Goal: Task Accomplishment & Management: Manage account settings

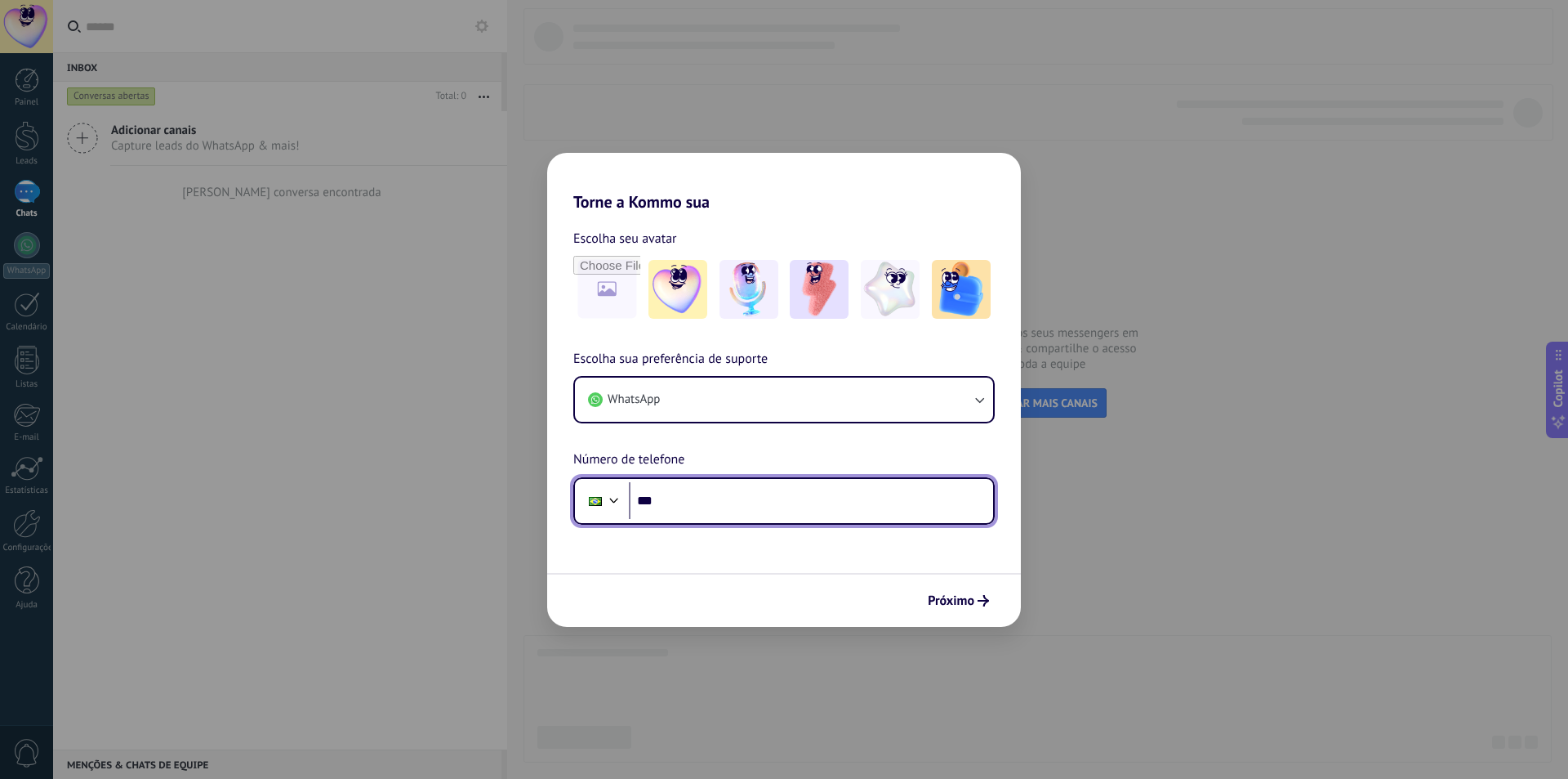
click at [719, 512] on input "***" at bounding box center [811, 500] width 364 height 38
type input "**********"
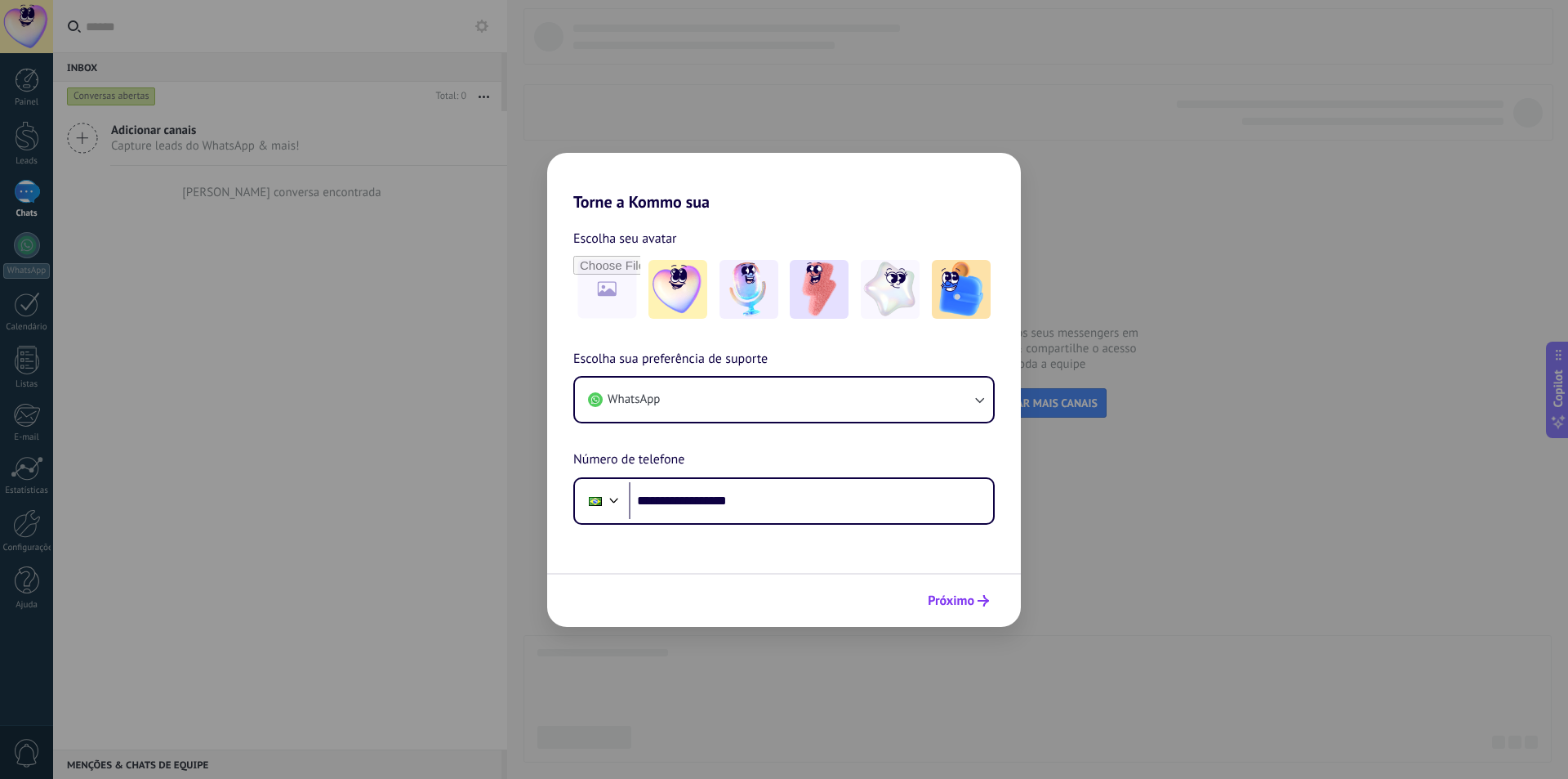
click at [933, 598] on span "Próximo" at bounding box center [951, 601] width 46 height 12
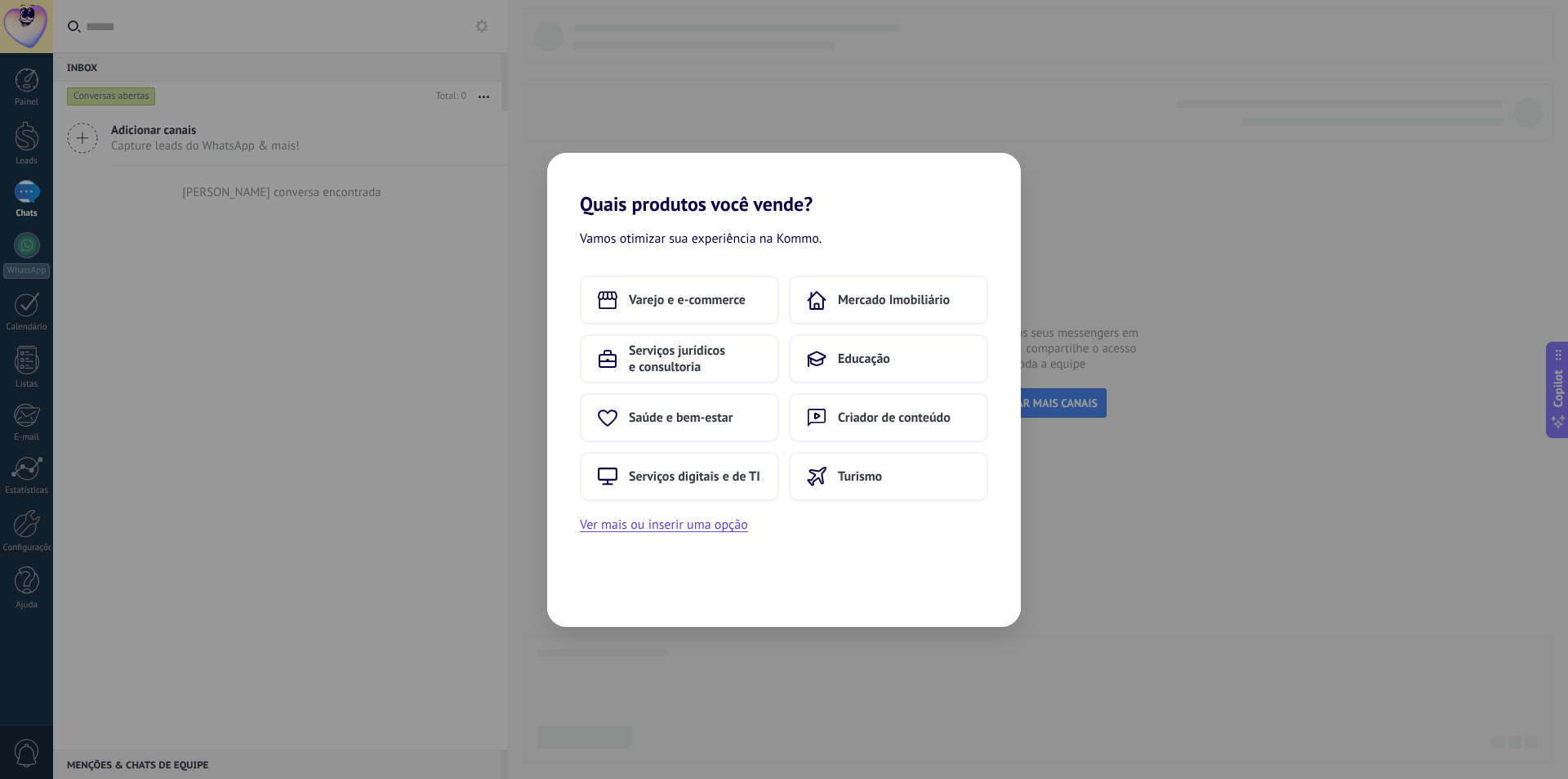
click at [713, 451] on div "Varejo e e-commerce Mercado Imobiliário Serviços jurídicos e consultoria Educaç…" at bounding box center [784, 387] width 408 height 225
click at [712, 445] on div "Varejo e e-commerce Mercado Imobiliário Serviços jurídicos e consultoria Educaç…" at bounding box center [784, 387] width 408 height 225
click at [726, 295] on span "Varejo e e-commerce" at bounding box center [687, 300] width 116 height 16
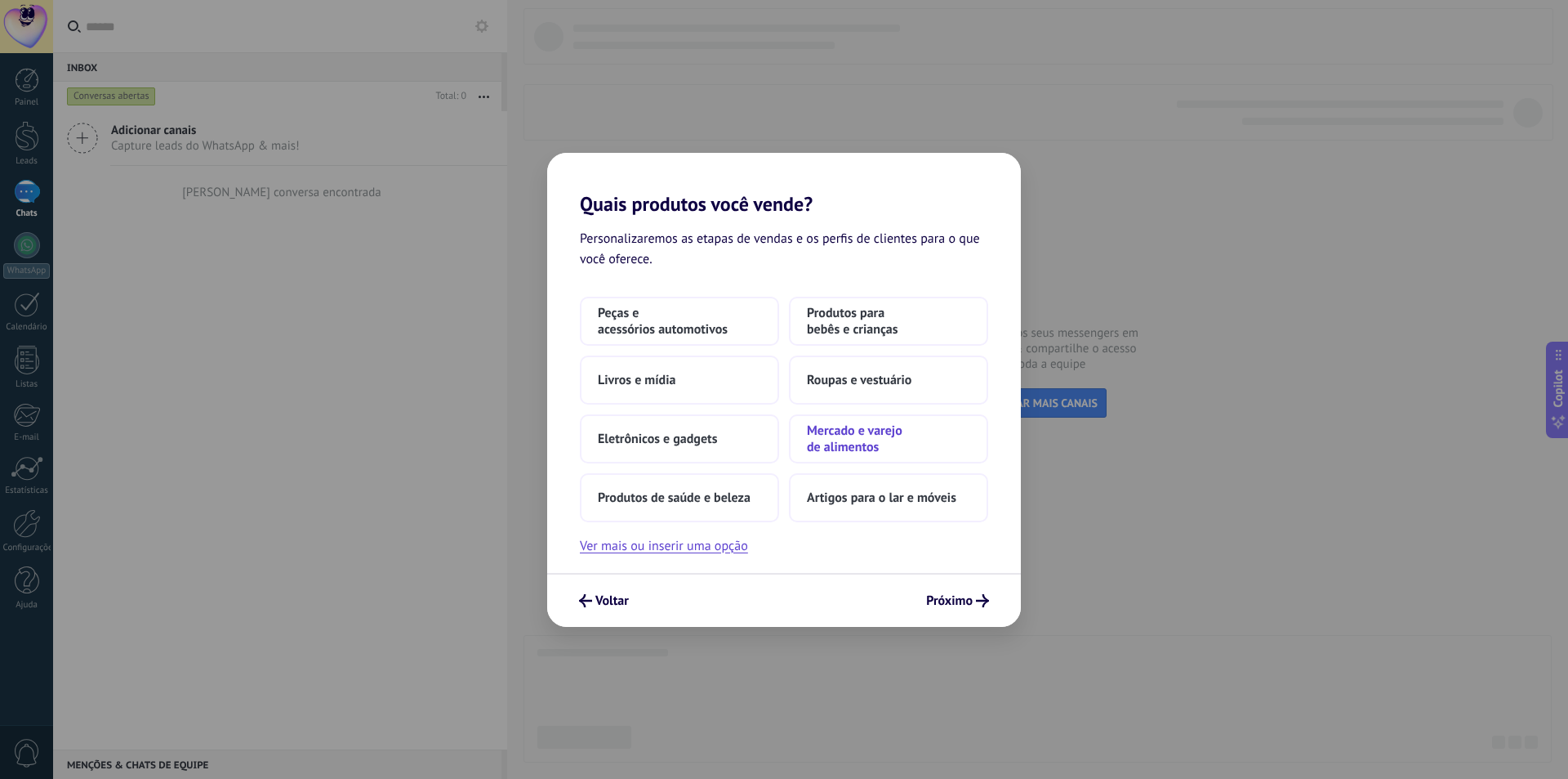
click at [897, 444] on span "Mercado e varejo de alimentos" at bounding box center [889, 439] width 164 height 33
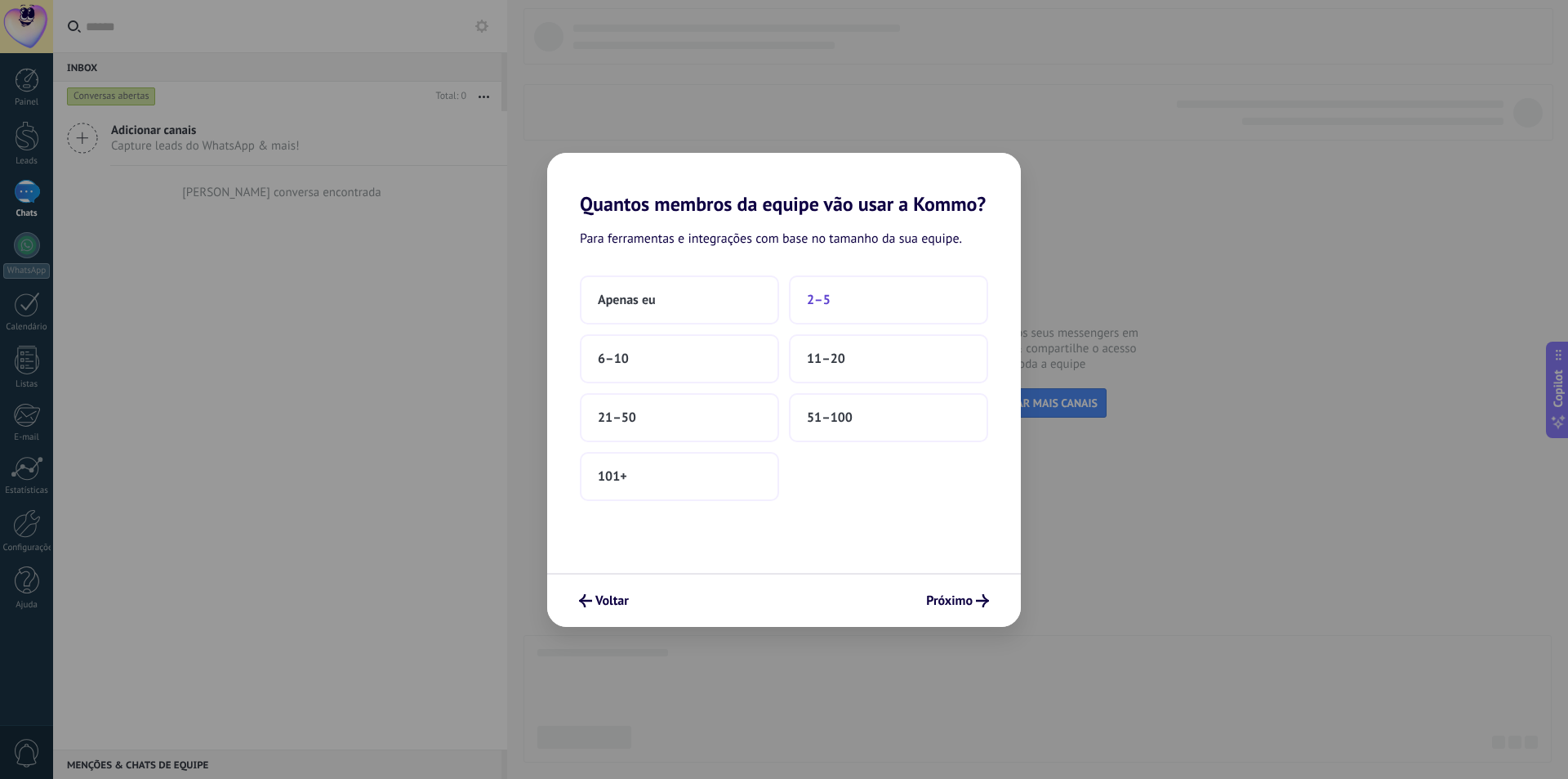
click at [841, 295] on button "2–5" at bounding box center [888, 300] width 199 height 49
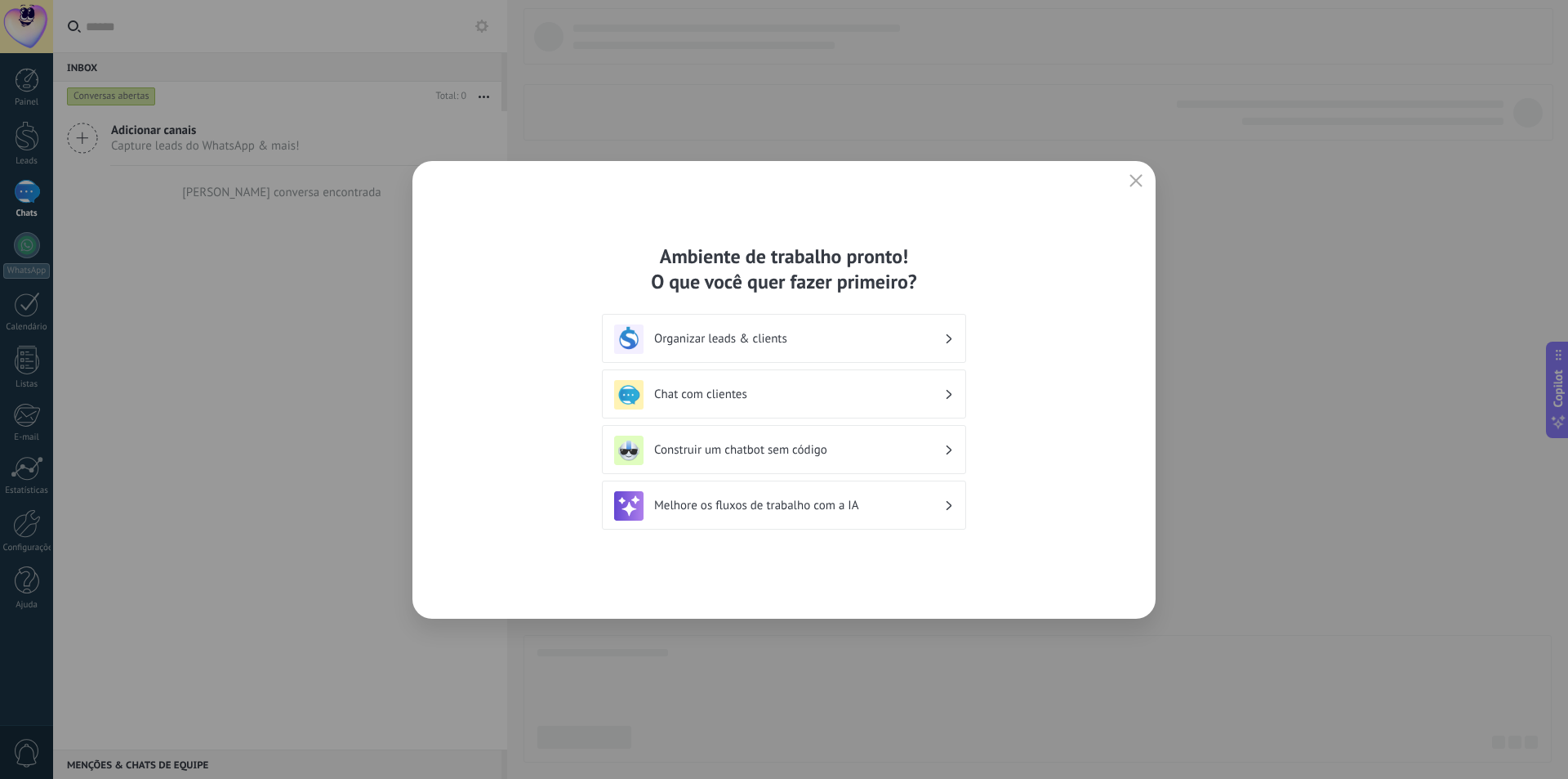
click at [776, 393] on h3 "Chat com clientes" at bounding box center [800, 394] width 290 height 15
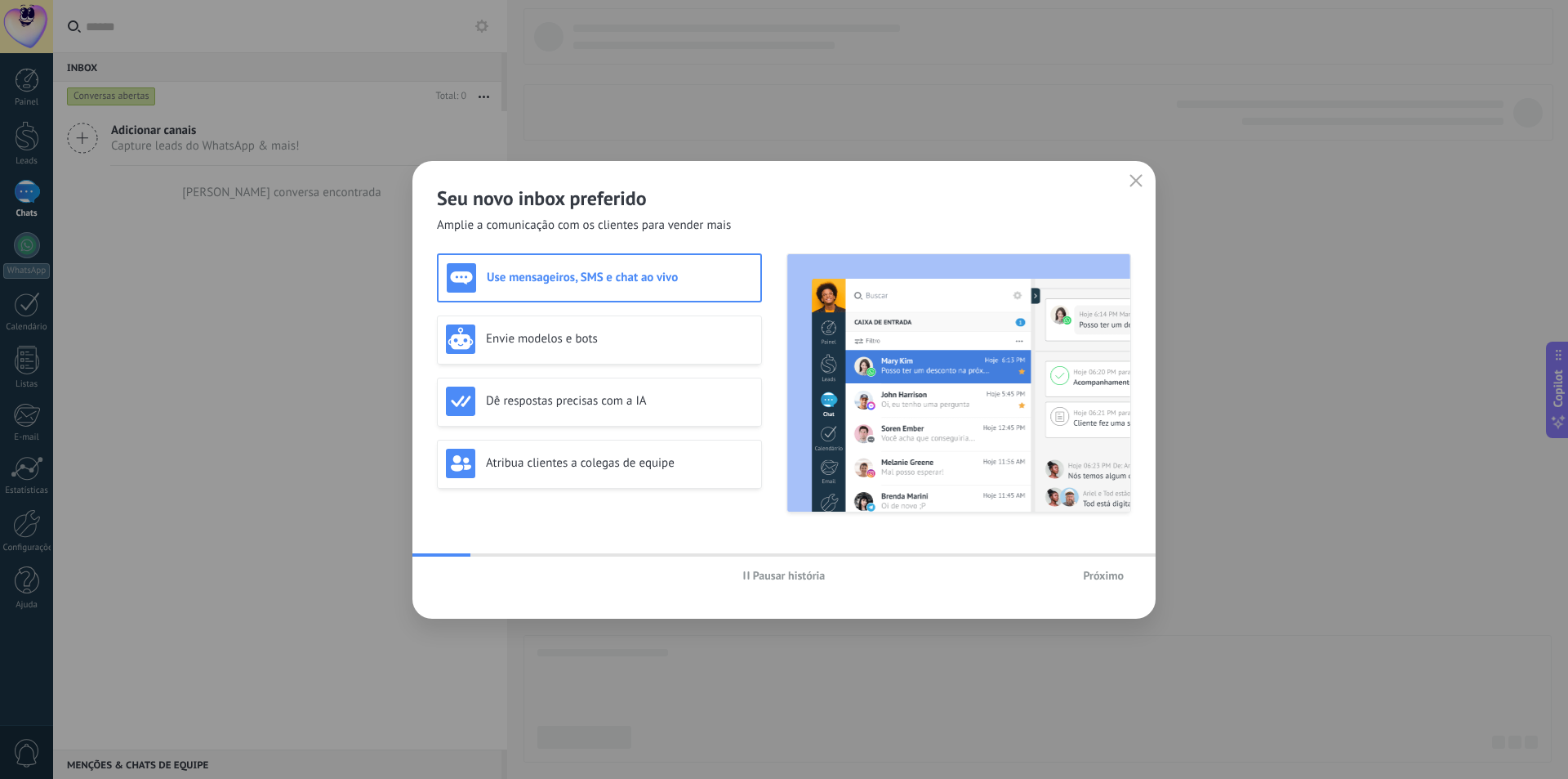
click at [1091, 574] on span "Próximo" at bounding box center [1103, 576] width 40 height 12
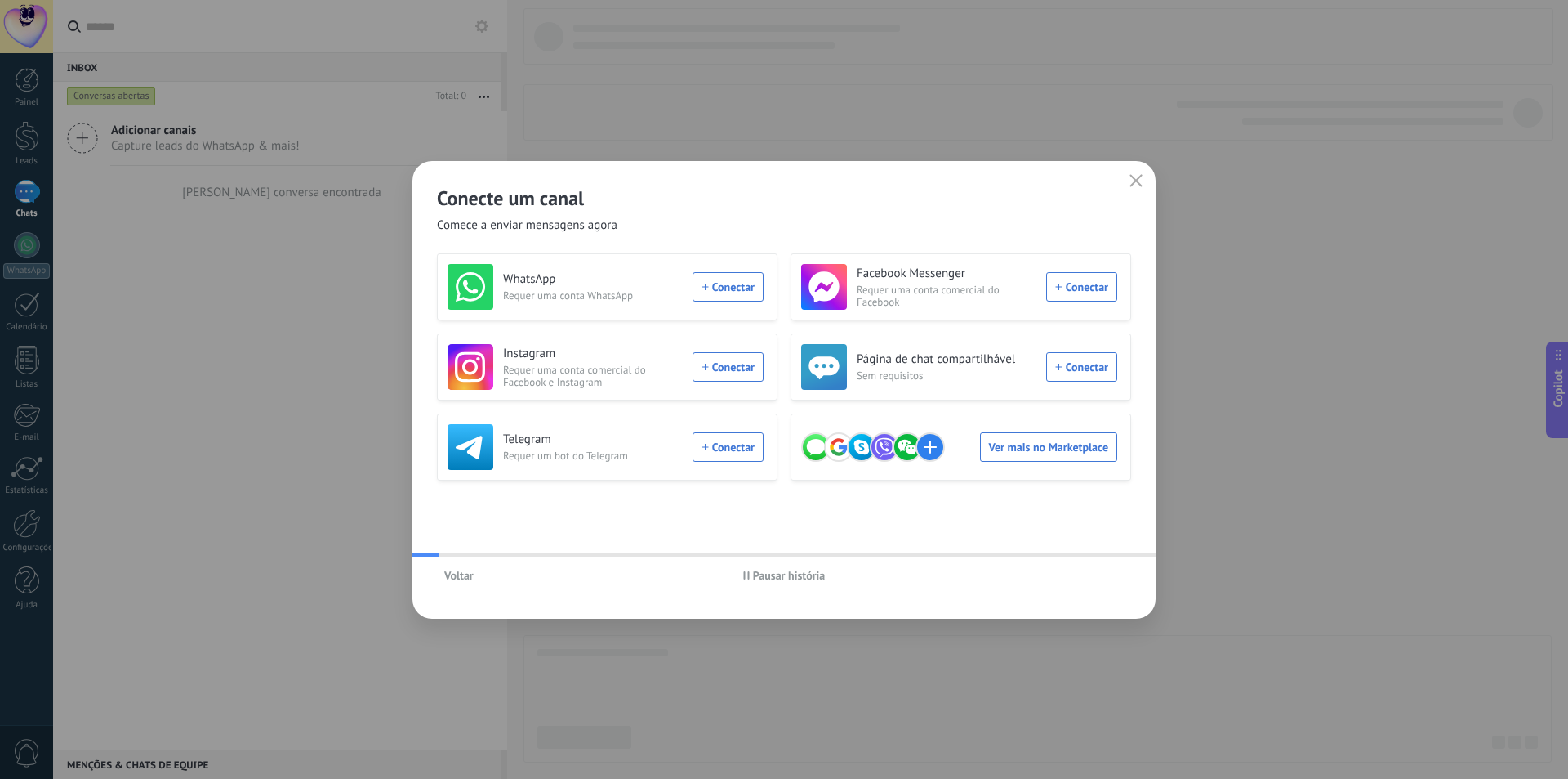
click at [1091, 574] on div "Voltar Pausar história" at bounding box center [784, 575] width 743 height 38
click at [1142, 188] on button "button" at bounding box center [1135, 181] width 21 height 23
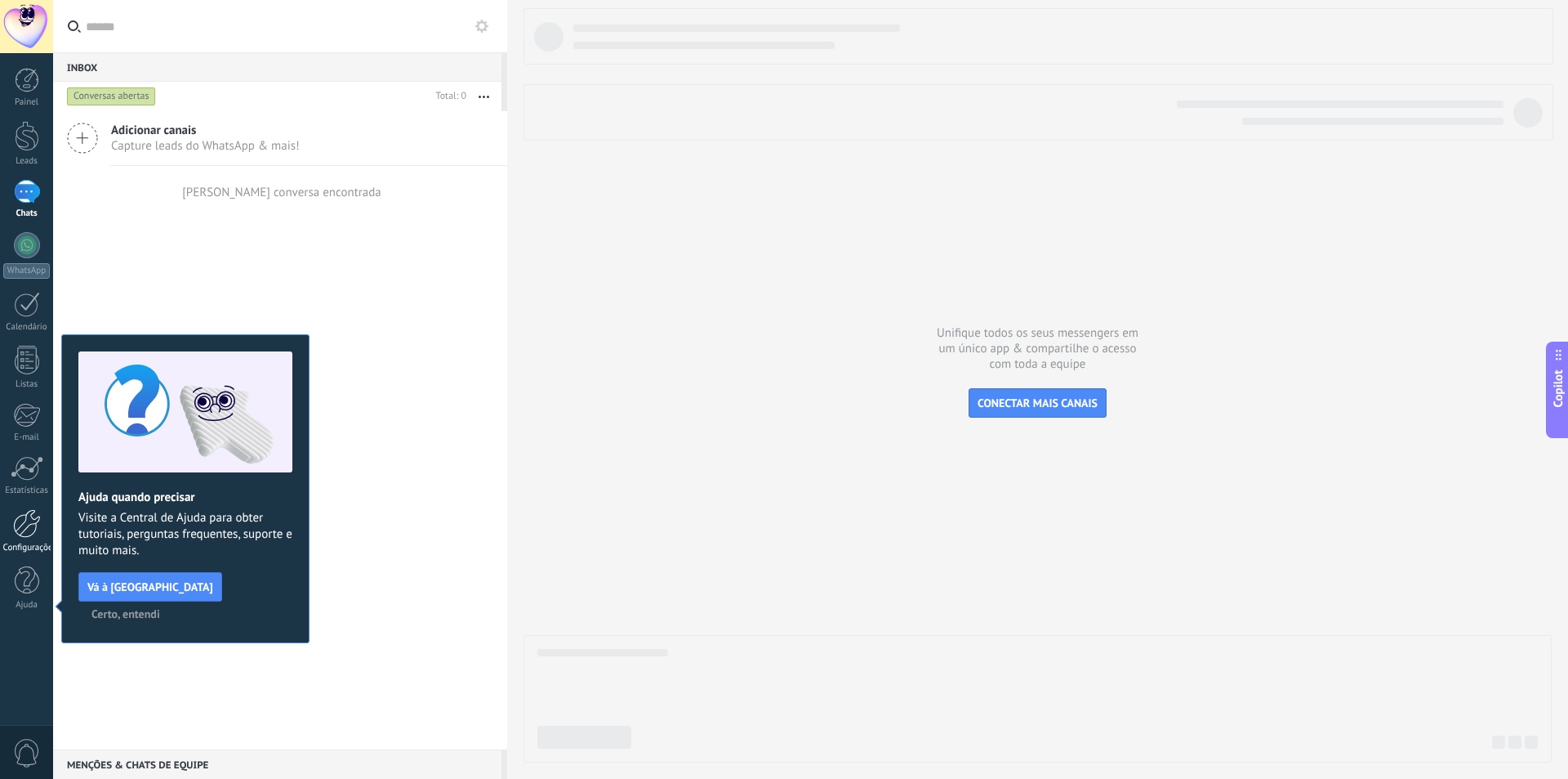
click at [31, 543] on div "Configurações" at bounding box center [27, 548] width 47 height 11
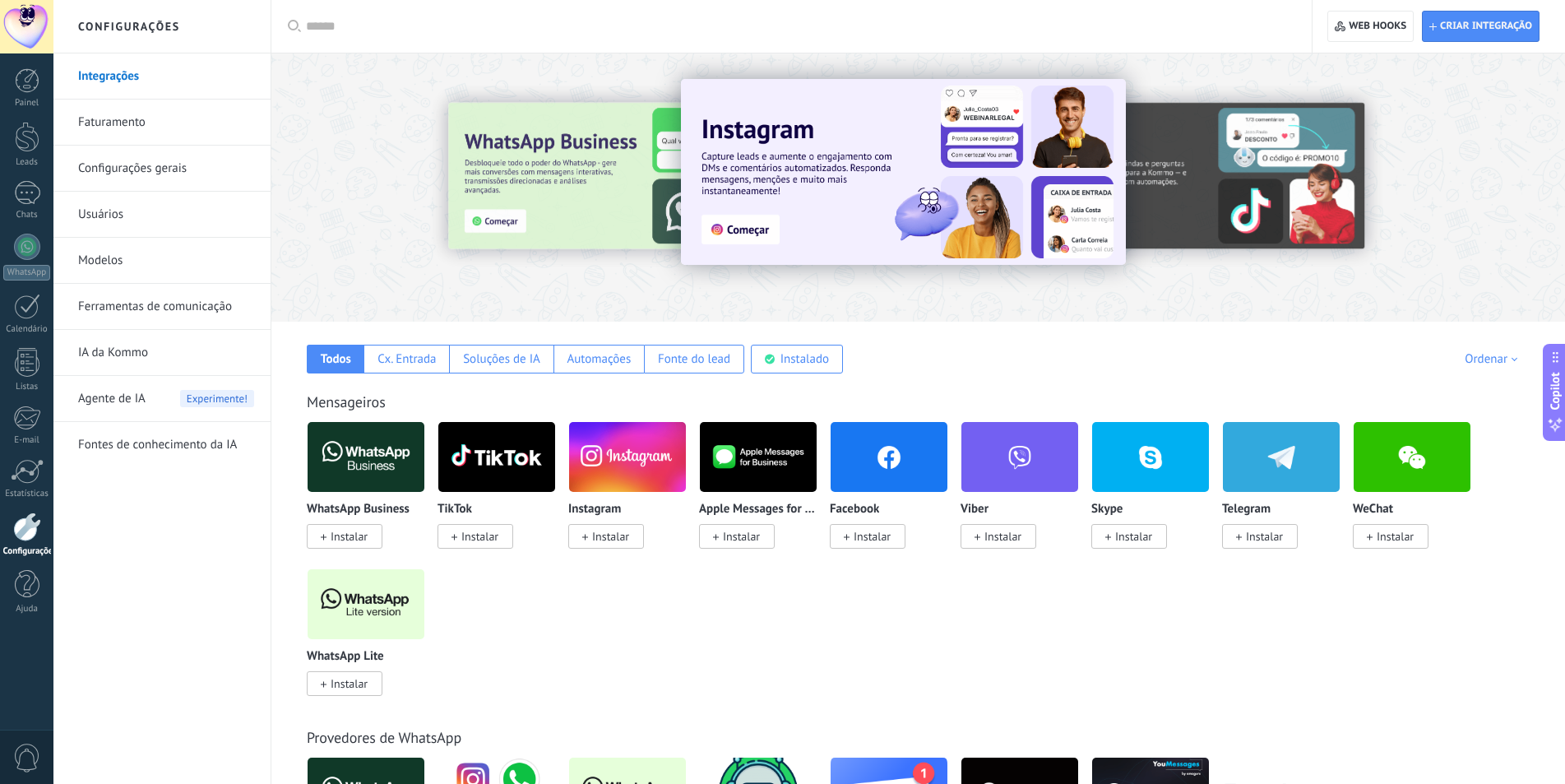
click at [123, 194] on link "Usuários" at bounding box center [166, 215] width 176 height 46
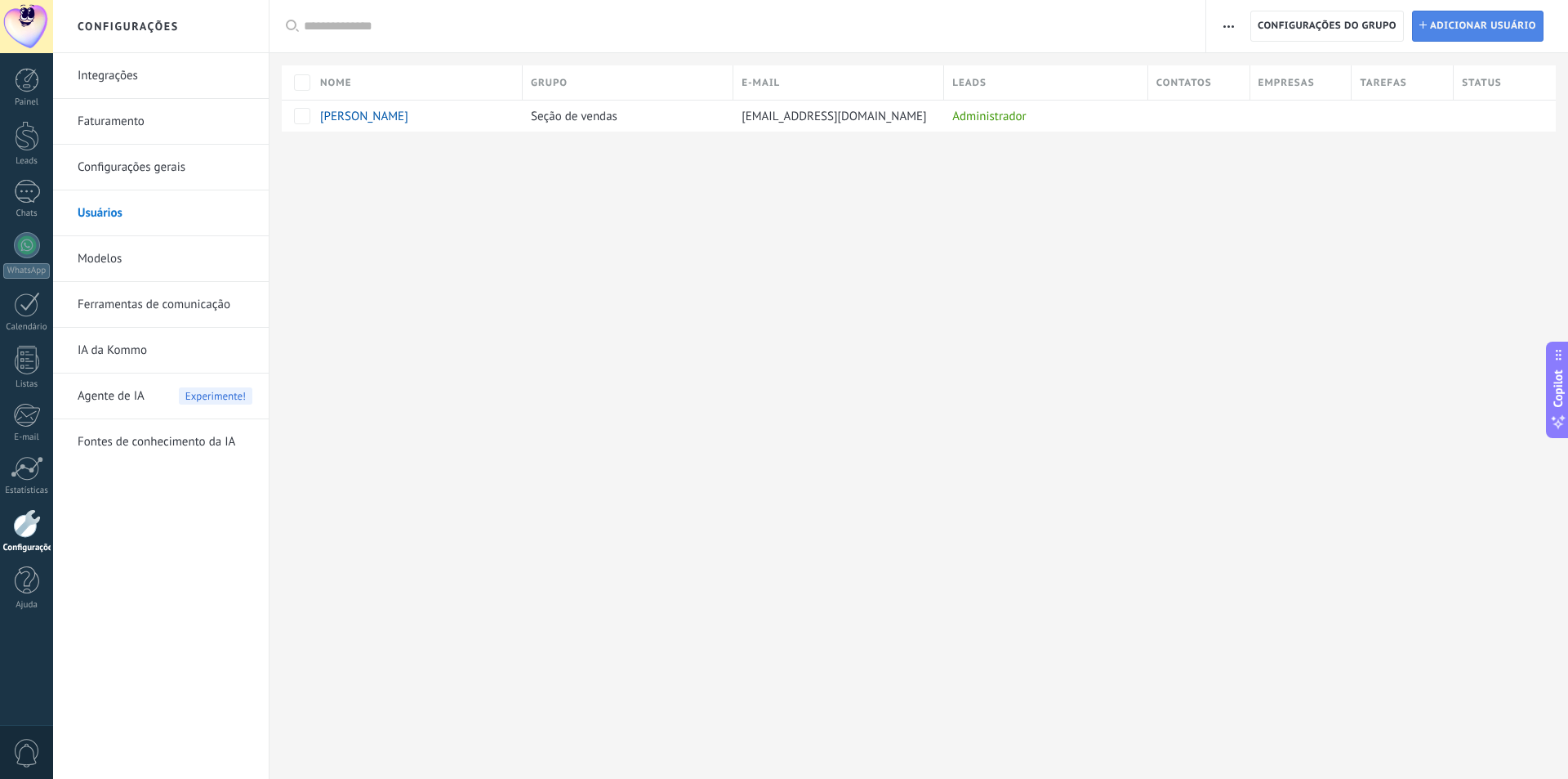
click at [1458, 13] on span "Adicionar usuário" at bounding box center [1483, 26] width 106 height 30
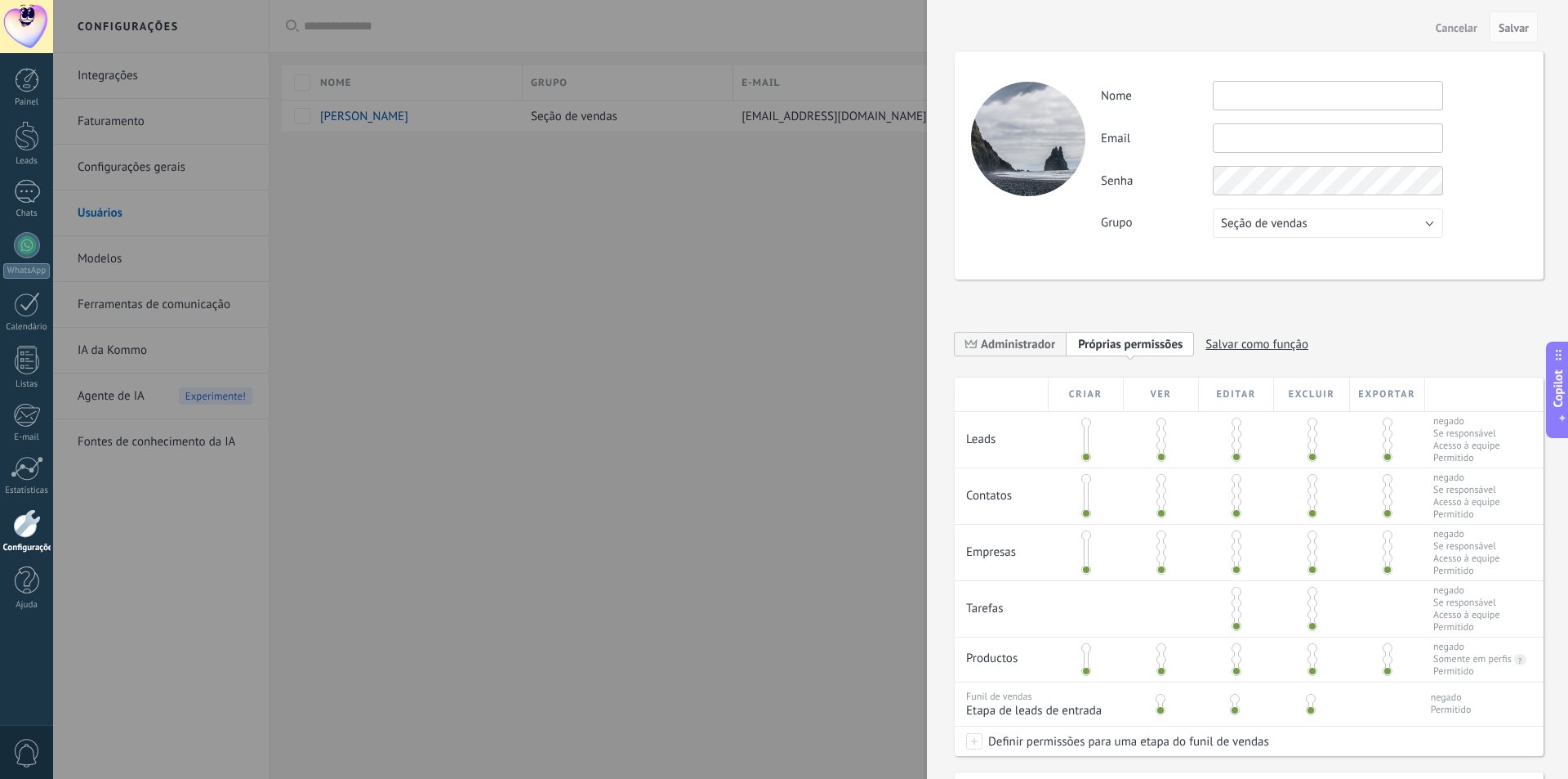
click at [1296, 118] on div "Atividade Nome Email Você não pode editar este email porque o usuário ativou a …" at bounding box center [1313, 160] width 425 height 157
click at [1294, 103] on input "text" at bounding box center [1328, 95] width 230 height 30
type input "**********"
click at [1298, 132] on input "text" at bounding box center [1328, 138] width 230 height 30
drag, startPoint x: 1331, startPoint y: 101, endPoint x: 1285, endPoint y: 105, distance: 46.2
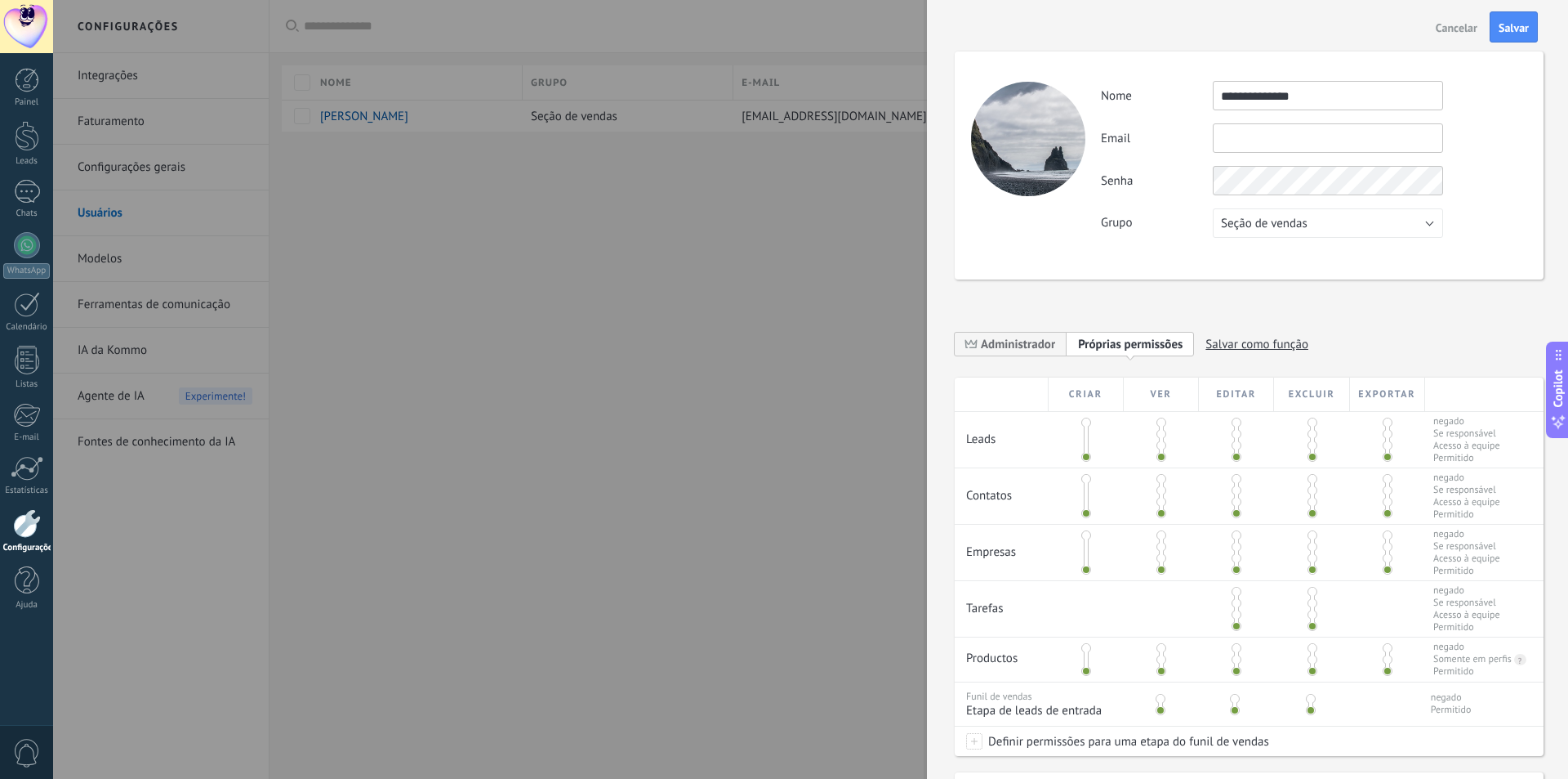
click at [1285, 105] on input "**********" at bounding box center [1328, 95] width 230 height 30
click at [1273, 158] on div "**********" at bounding box center [1313, 160] width 425 height 157
click at [1268, 136] on input "text" at bounding box center [1328, 138] width 230 height 30
paste input "**********"
type input "**********"
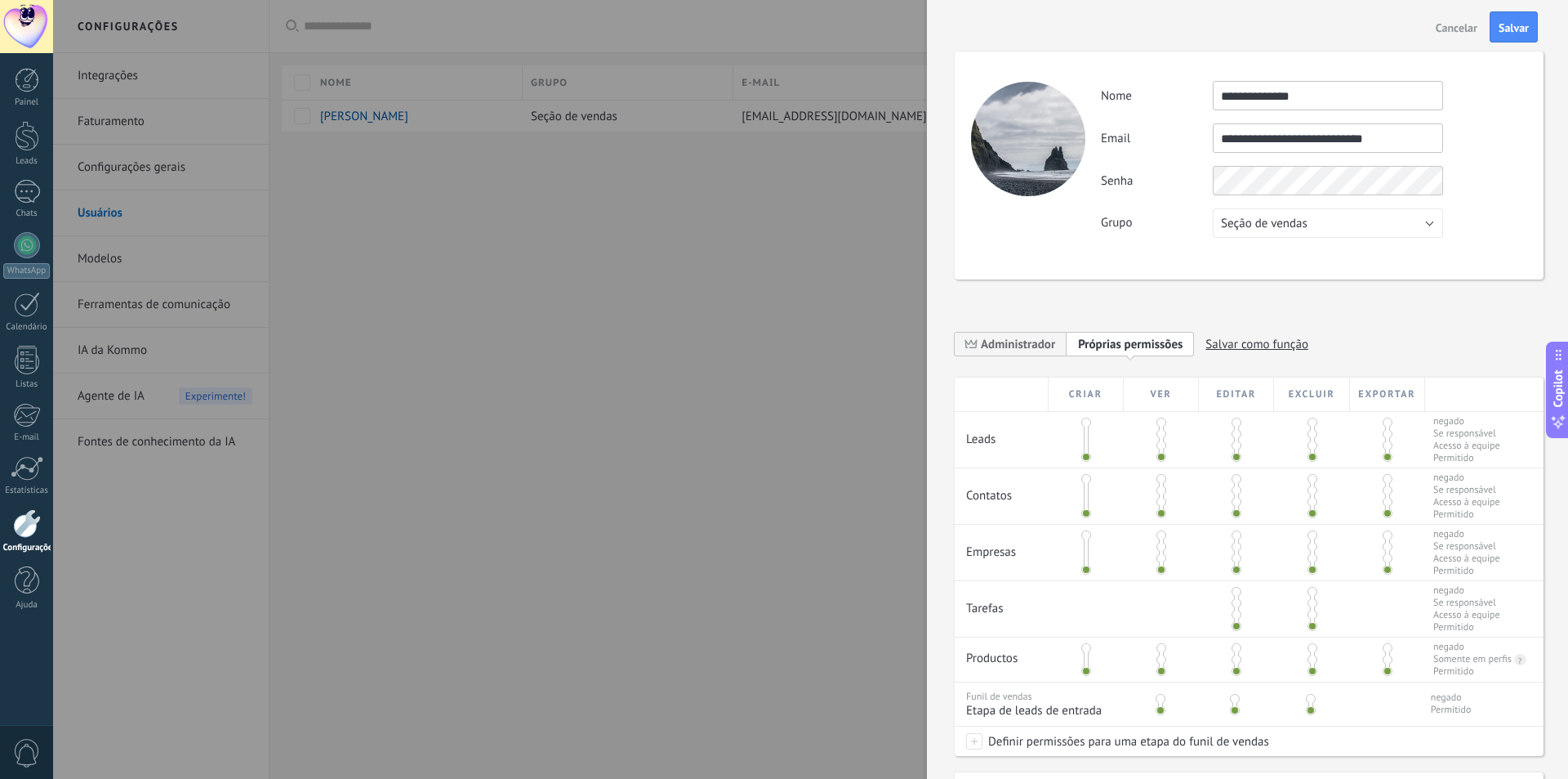
click at [1306, 164] on div "**********" at bounding box center [1313, 160] width 425 height 157
click at [1296, 235] on button "Seção de vendas" at bounding box center [1328, 223] width 230 height 30
click at [1296, 230] on span "Seção de vendas" at bounding box center [1320, 224] width 234 height 15
click at [1503, 28] on span "Salvar" at bounding box center [1514, 28] width 30 height 12
click at [1051, 124] on div at bounding box center [1028, 139] width 115 height 115
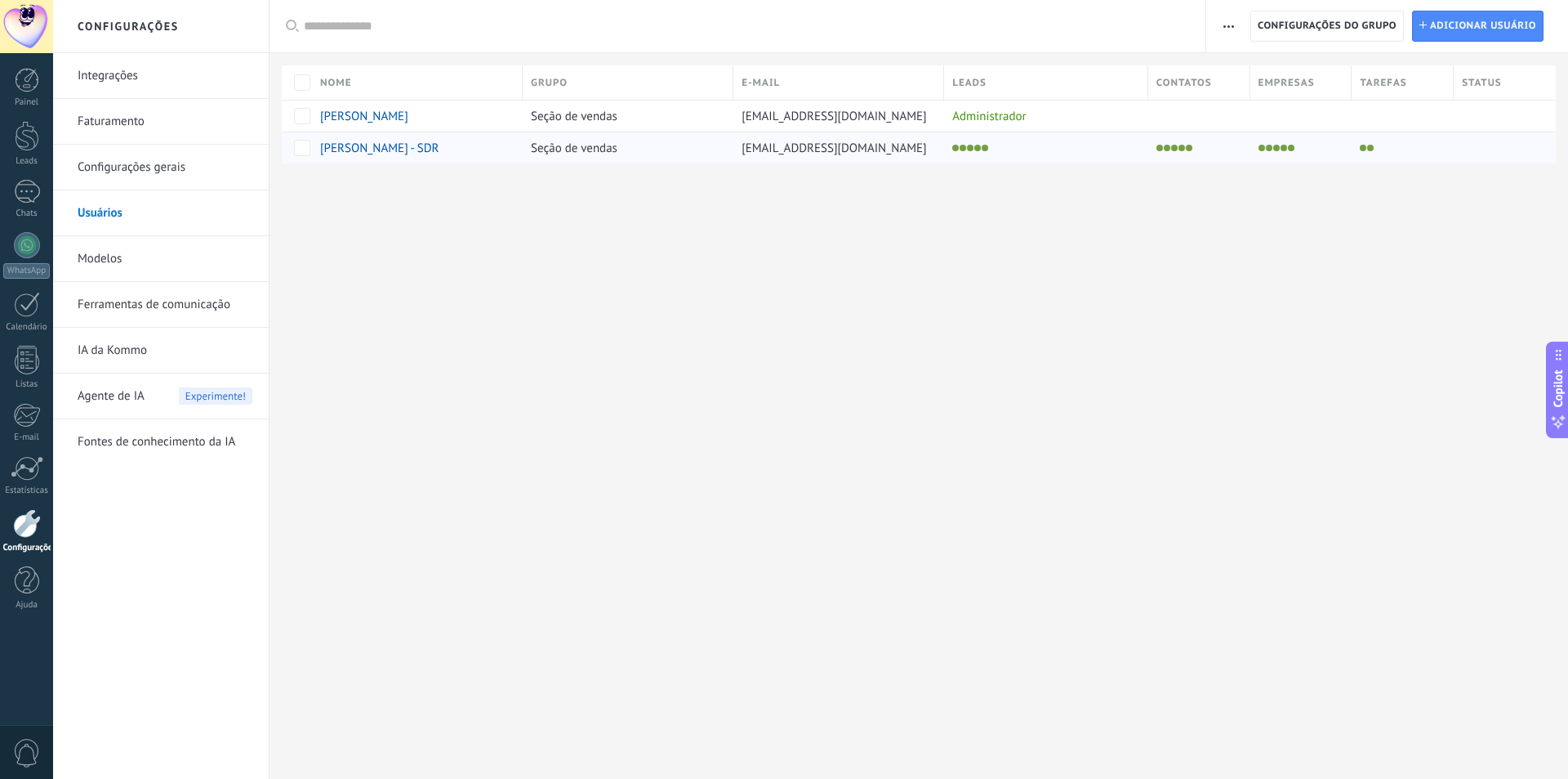
click at [385, 154] on span "[PERSON_NAME] - SDR" at bounding box center [380, 149] width 118 height 15
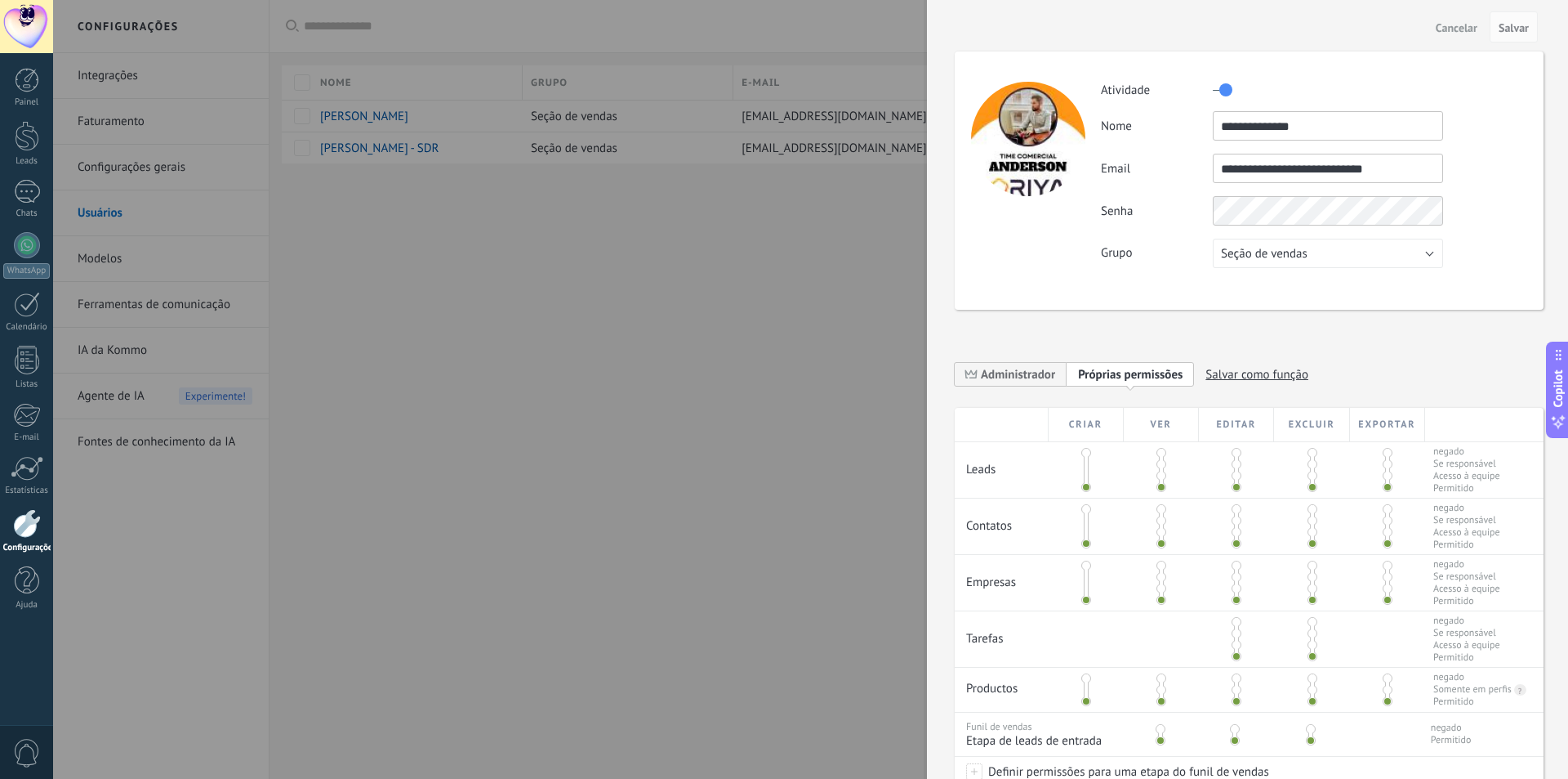
click at [1062, 156] on div at bounding box center [1028, 139] width 115 height 115
click at [1041, 155] on div at bounding box center [1028, 139] width 115 height 115
click at [1046, 141] on div at bounding box center [1028, 139] width 115 height 115
click at [462, 223] on div at bounding box center [784, 389] width 1568 height 779
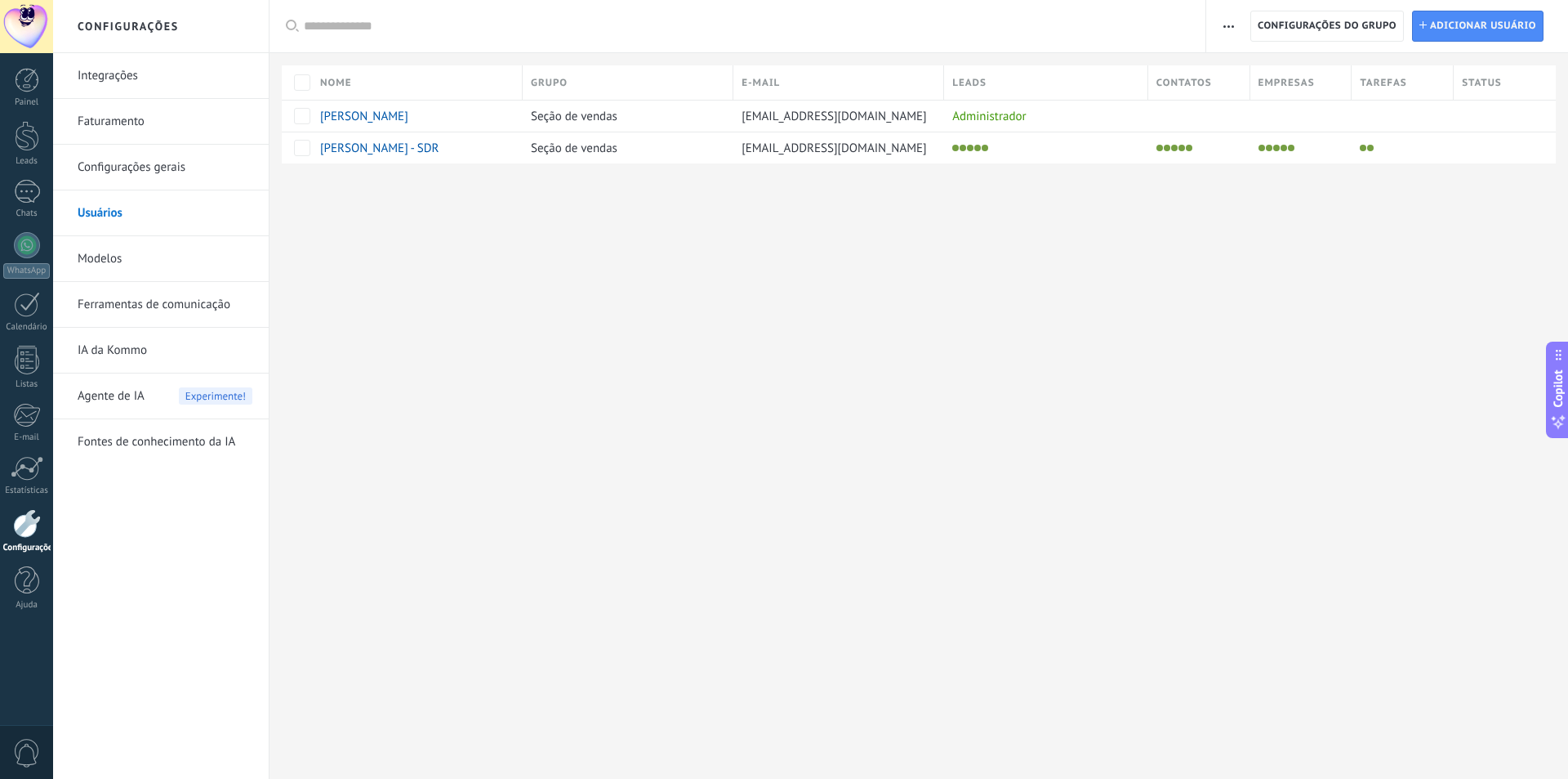
click at [30, 41] on div at bounding box center [26, 26] width 53 height 53
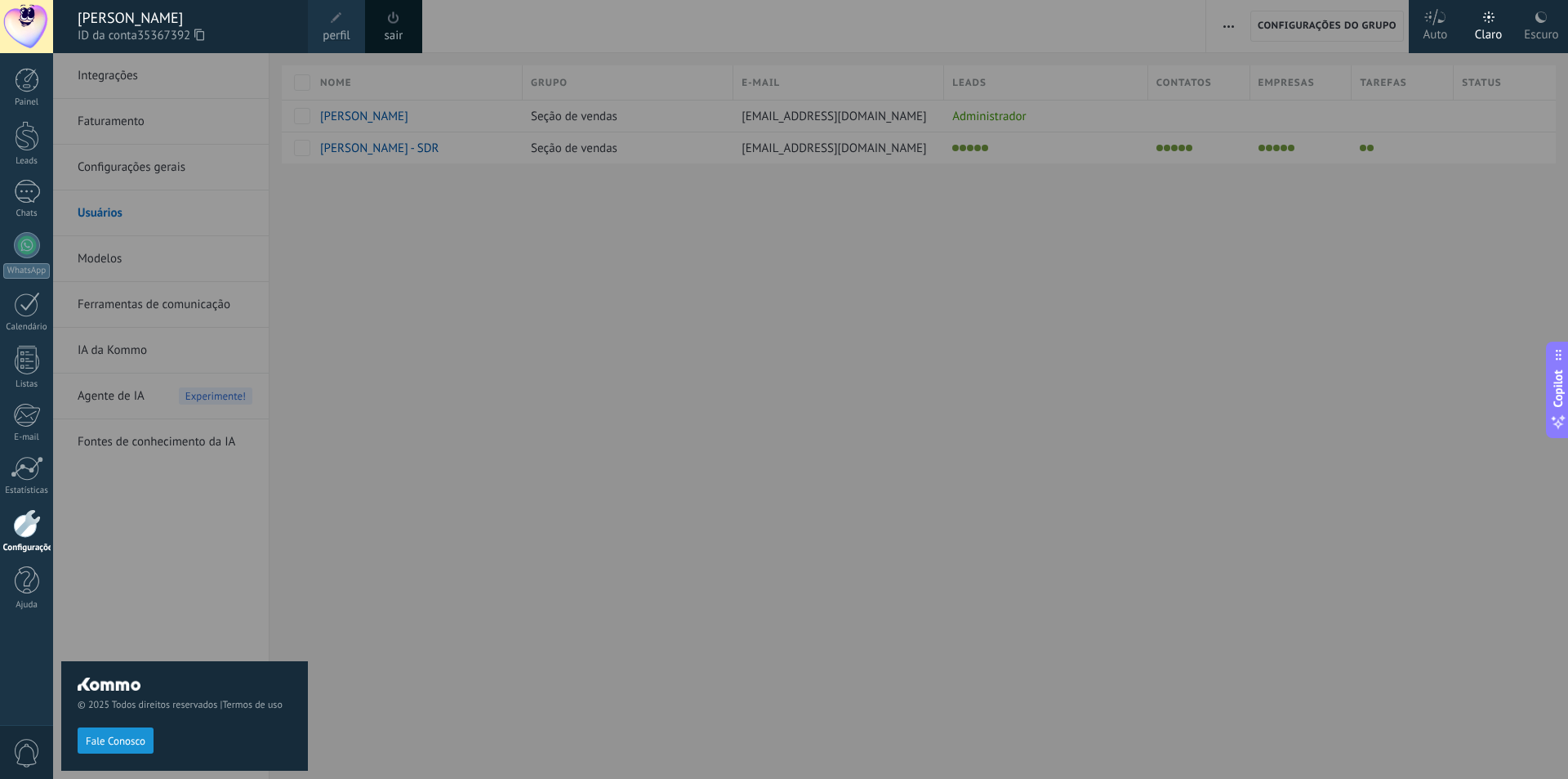
click at [354, 35] on link "perfil" at bounding box center [337, 26] width 57 height 53
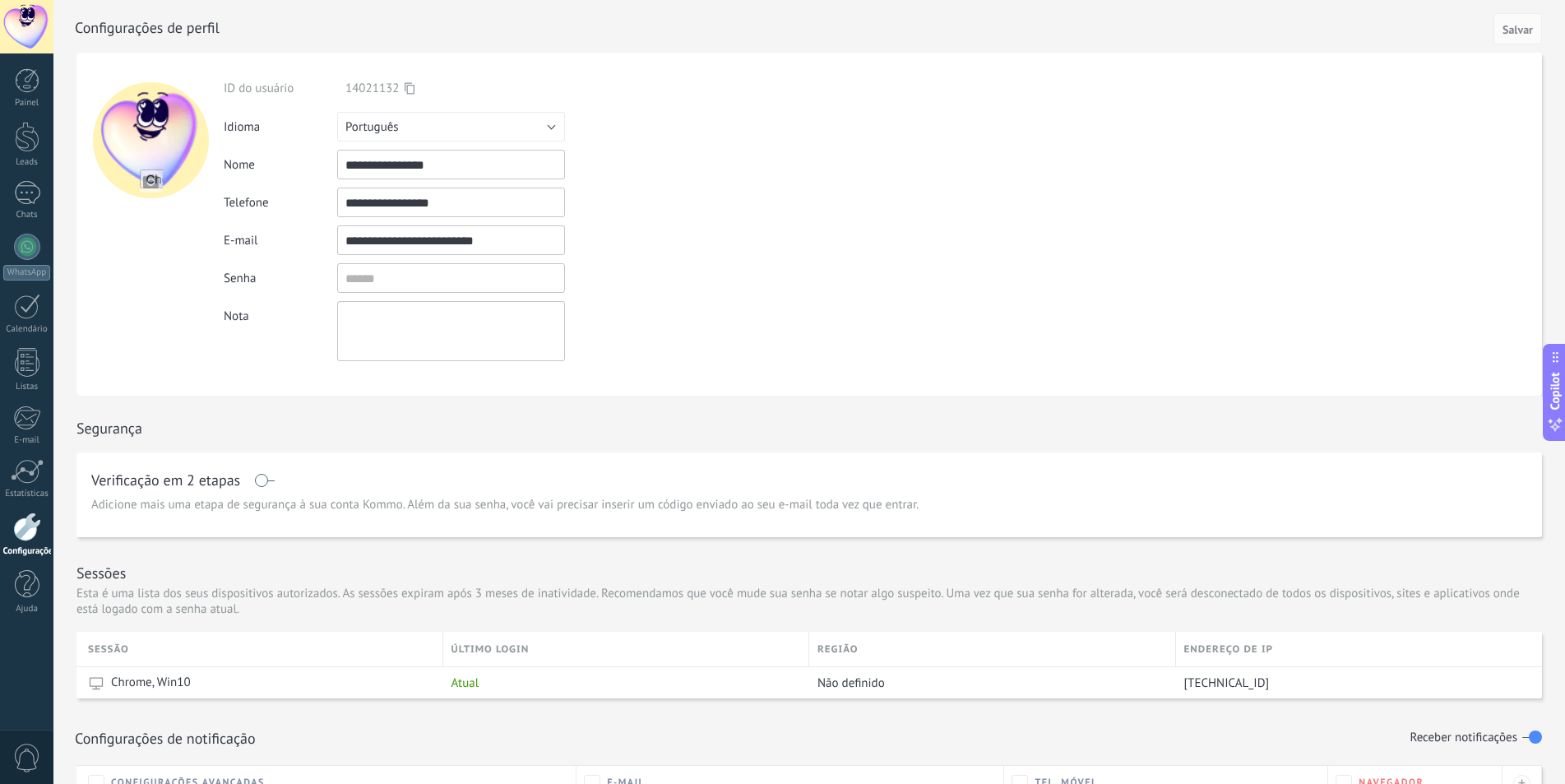
click at [145, 176] on input "file" at bounding box center [151, 180] width 23 height 23
type input "**********"
drag, startPoint x: 180, startPoint y: 142, endPoint x: 579, endPoint y: 198, distance: 402.9
click at [179, 133] on div at bounding box center [150, 140] width 116 height 116
click at [737, 200] on div "**********" at bounding box center [483, 202] width 520 height 30
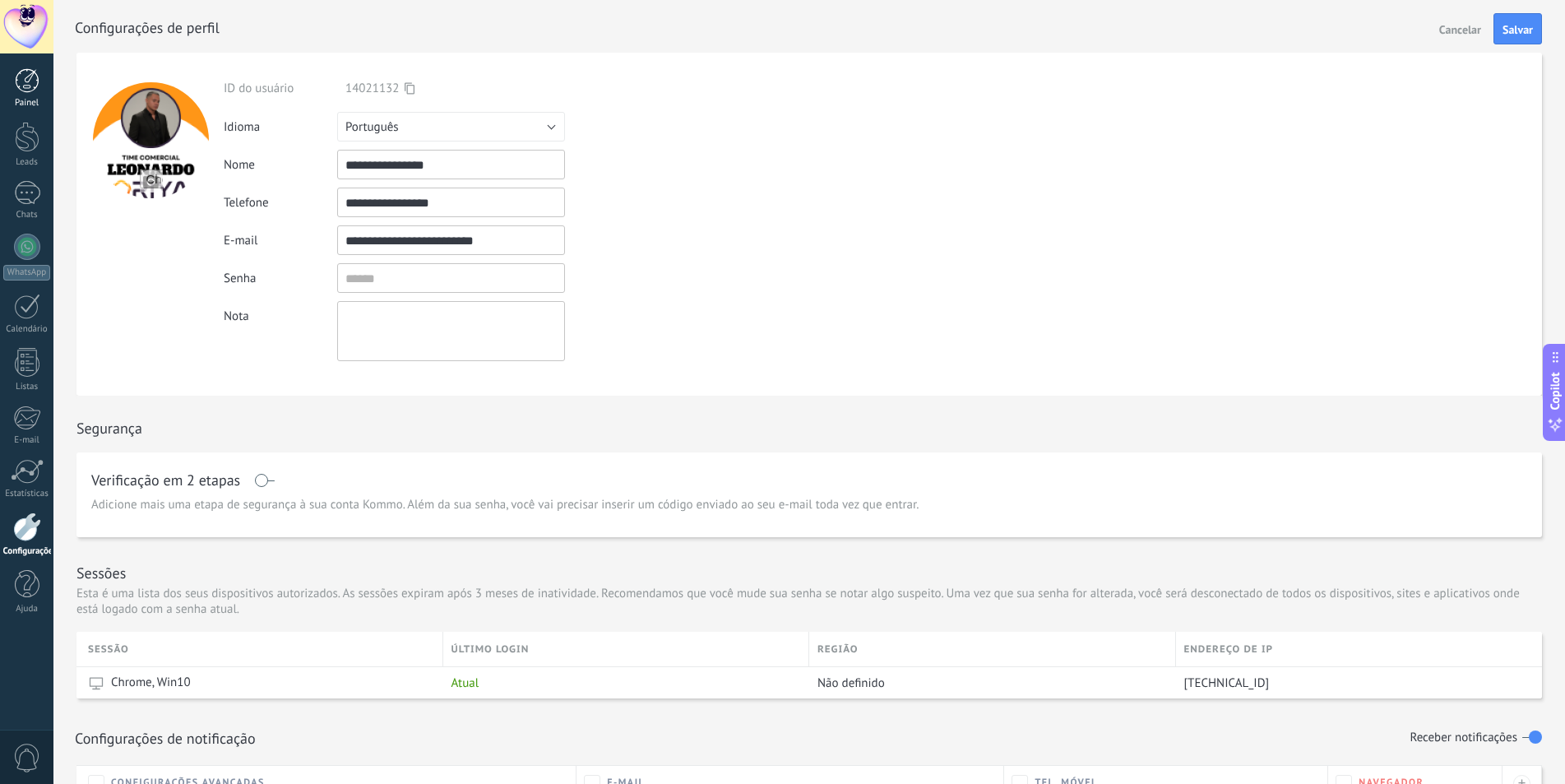
click at [12, 87] on link "Painel" at bounding box center [26, 87] width 54 height 40
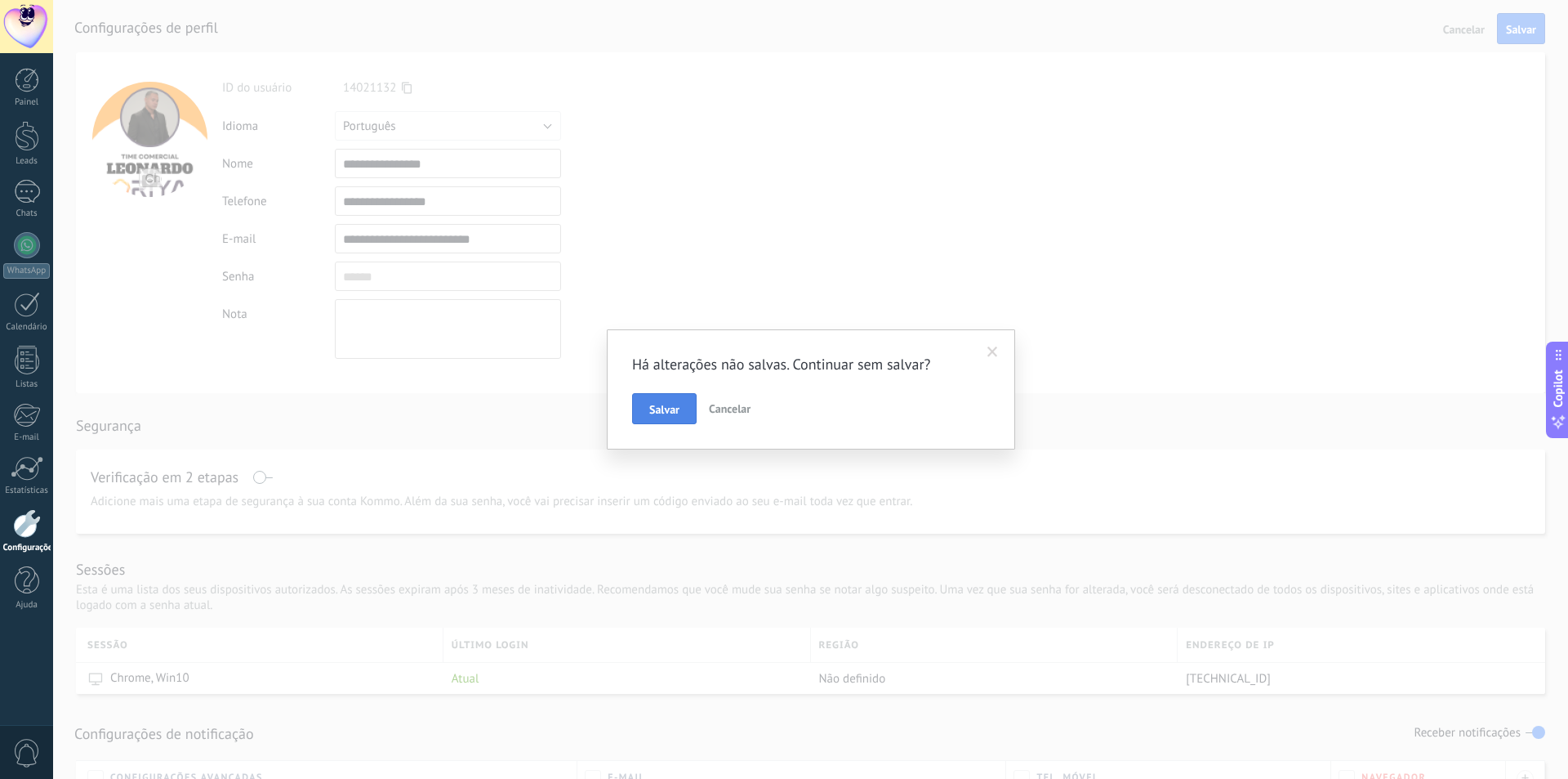
click at [686, 406] on button "Salvar" at bounding box center [664, 408] width 64 height 31
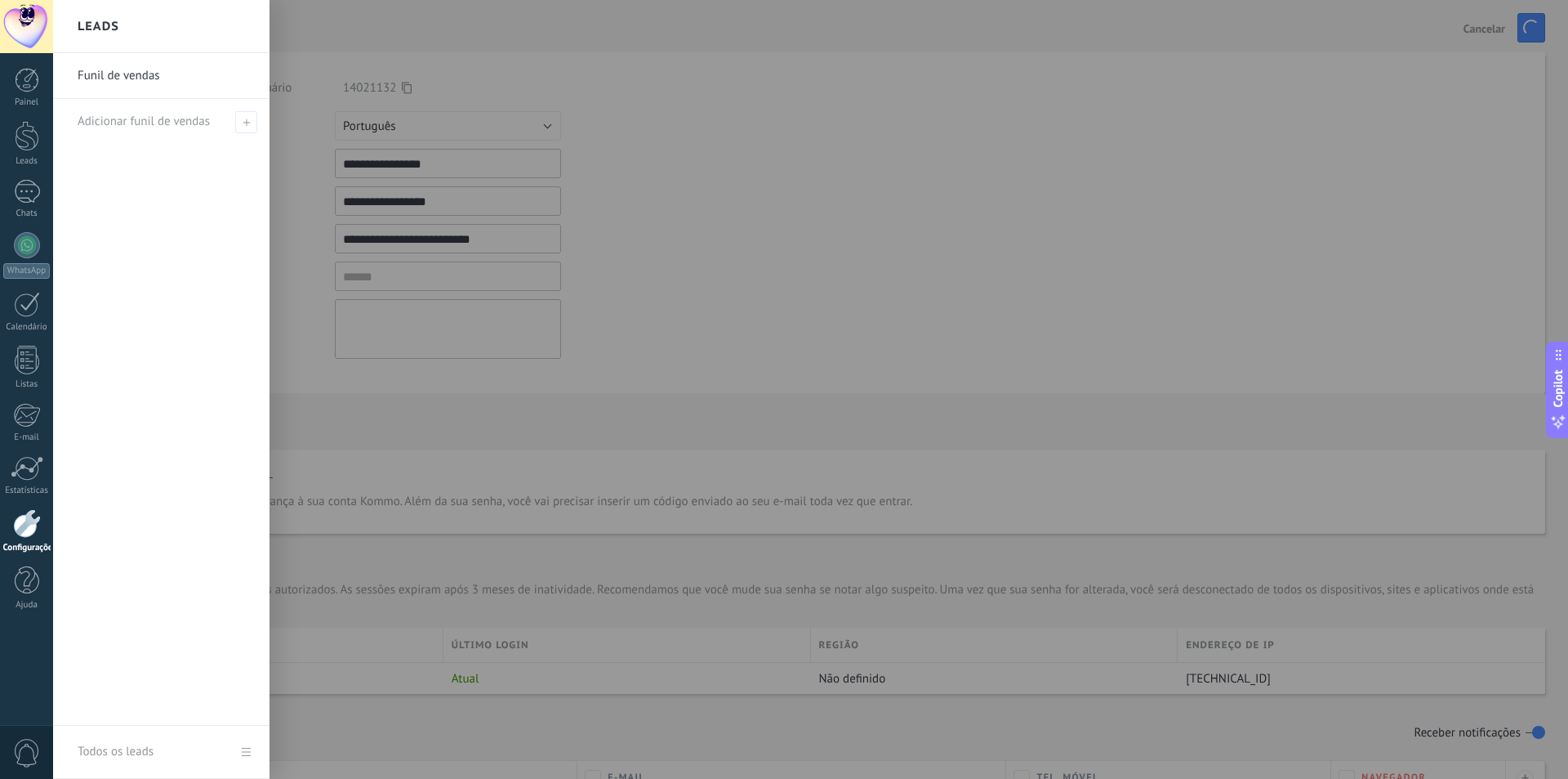
click at [132, 81] on link "Funil de vendas" at bounding box center [165, 76] width 175 height 46
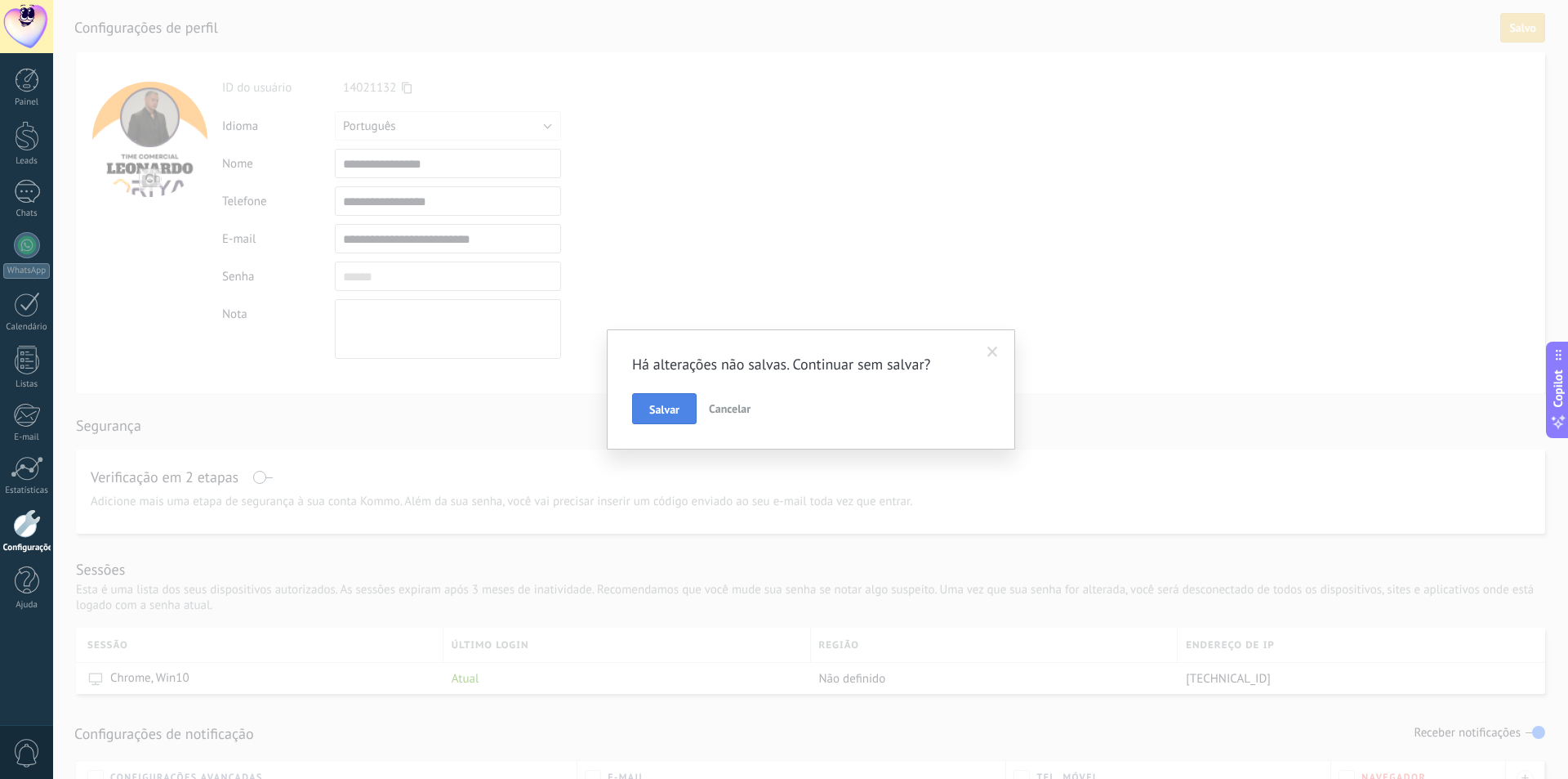
click at [655, 414] on span "Salvar" at bounding box center [665, 409] width 30 height 12
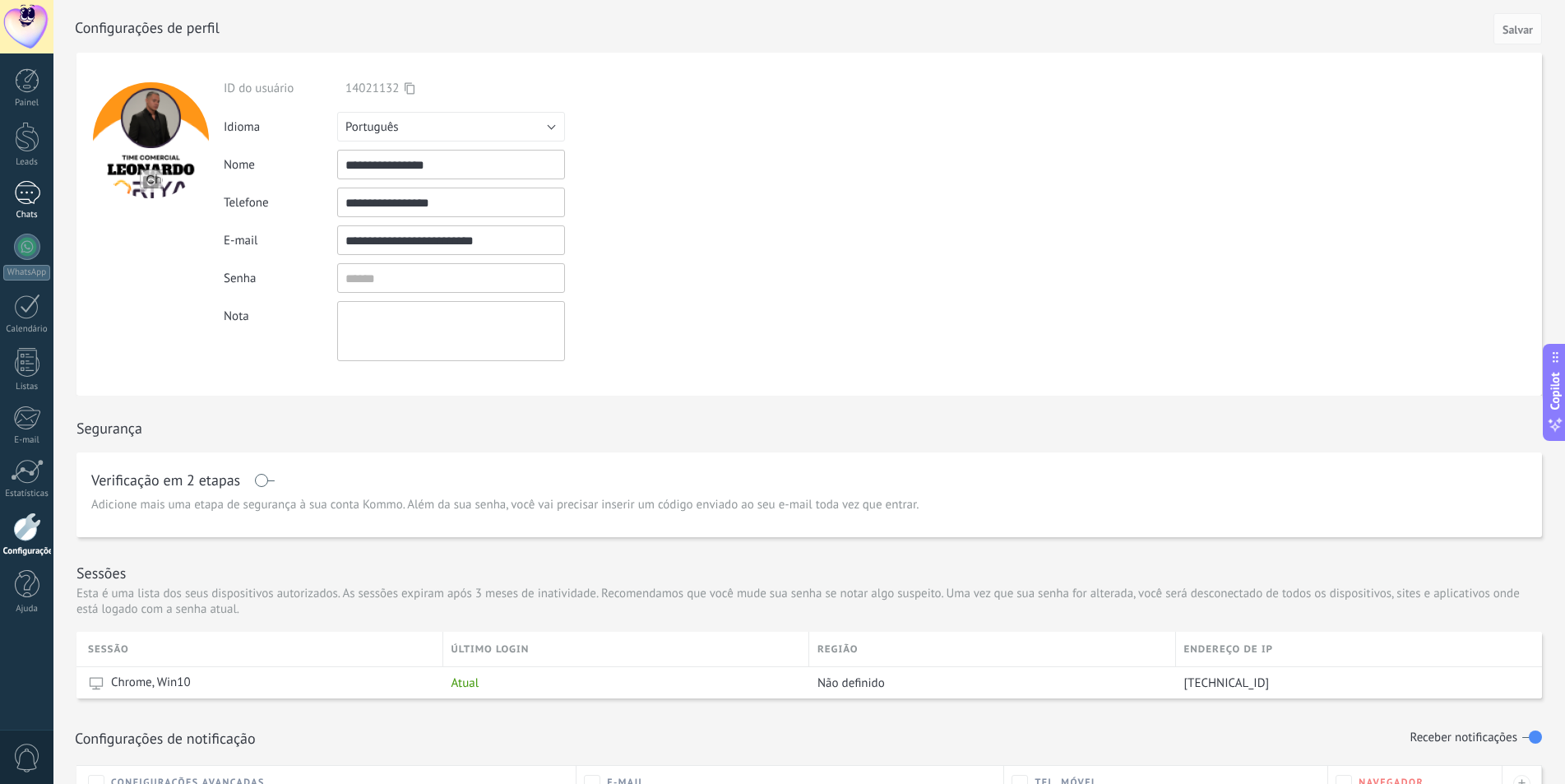
click at [39, 207] on link "Chats" at bounding box center [26, 200] width 54 height 39
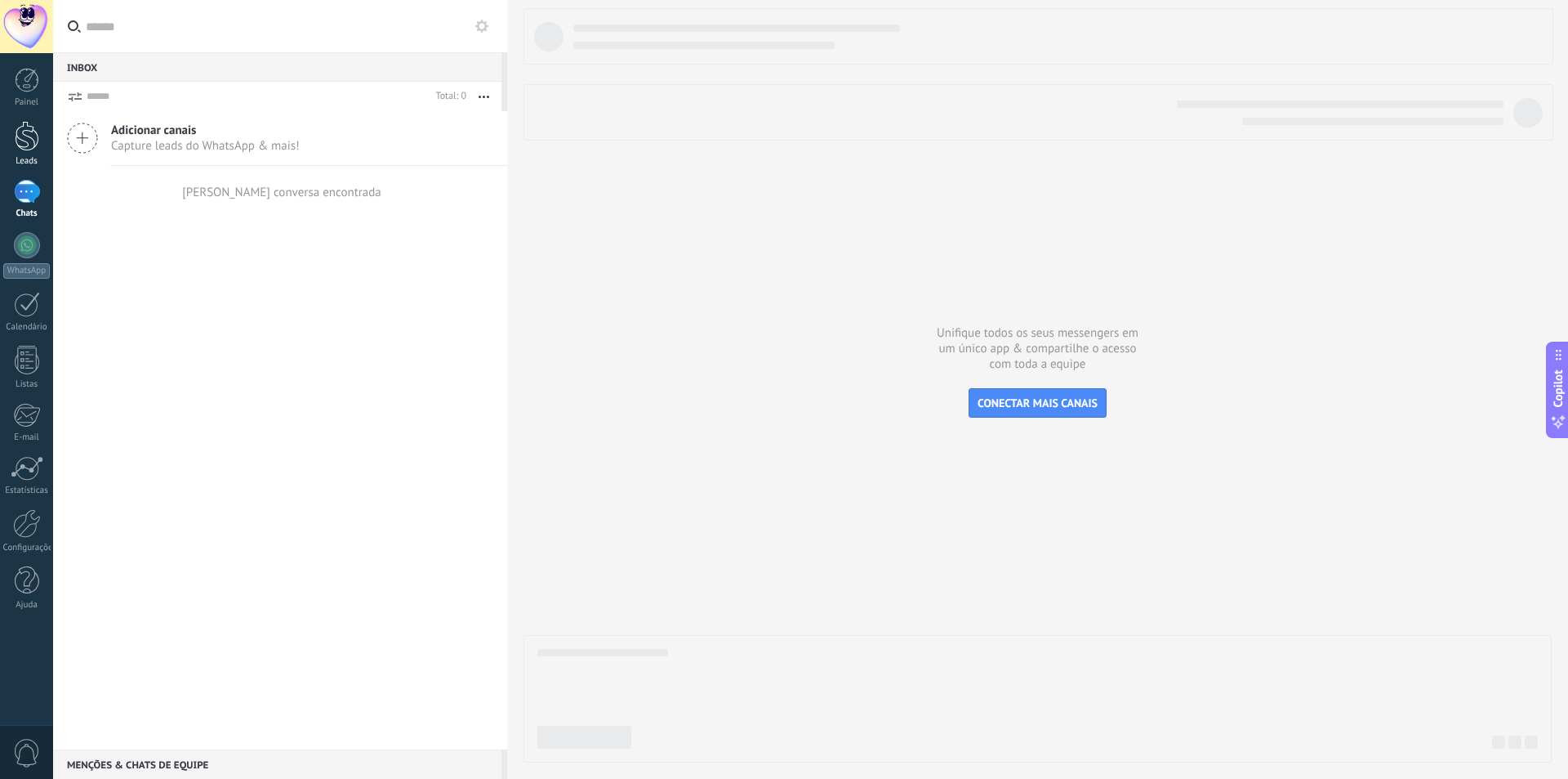
click at [19, 152] on link "Leads" at bounding box center [26, 143] width 53 height 46
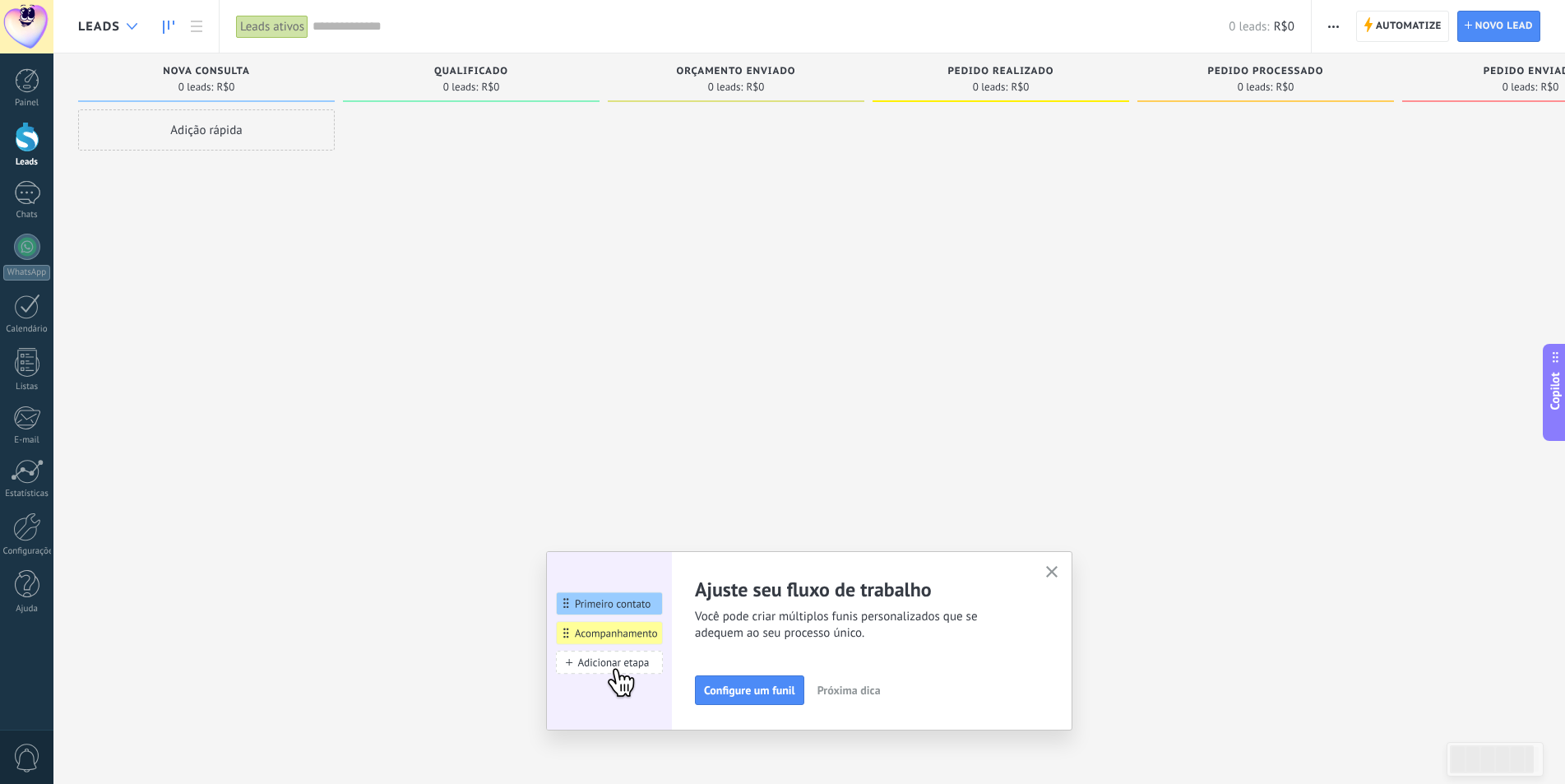
click at [122, 31] on div at bounding box center [132, 27] width 27 height 32
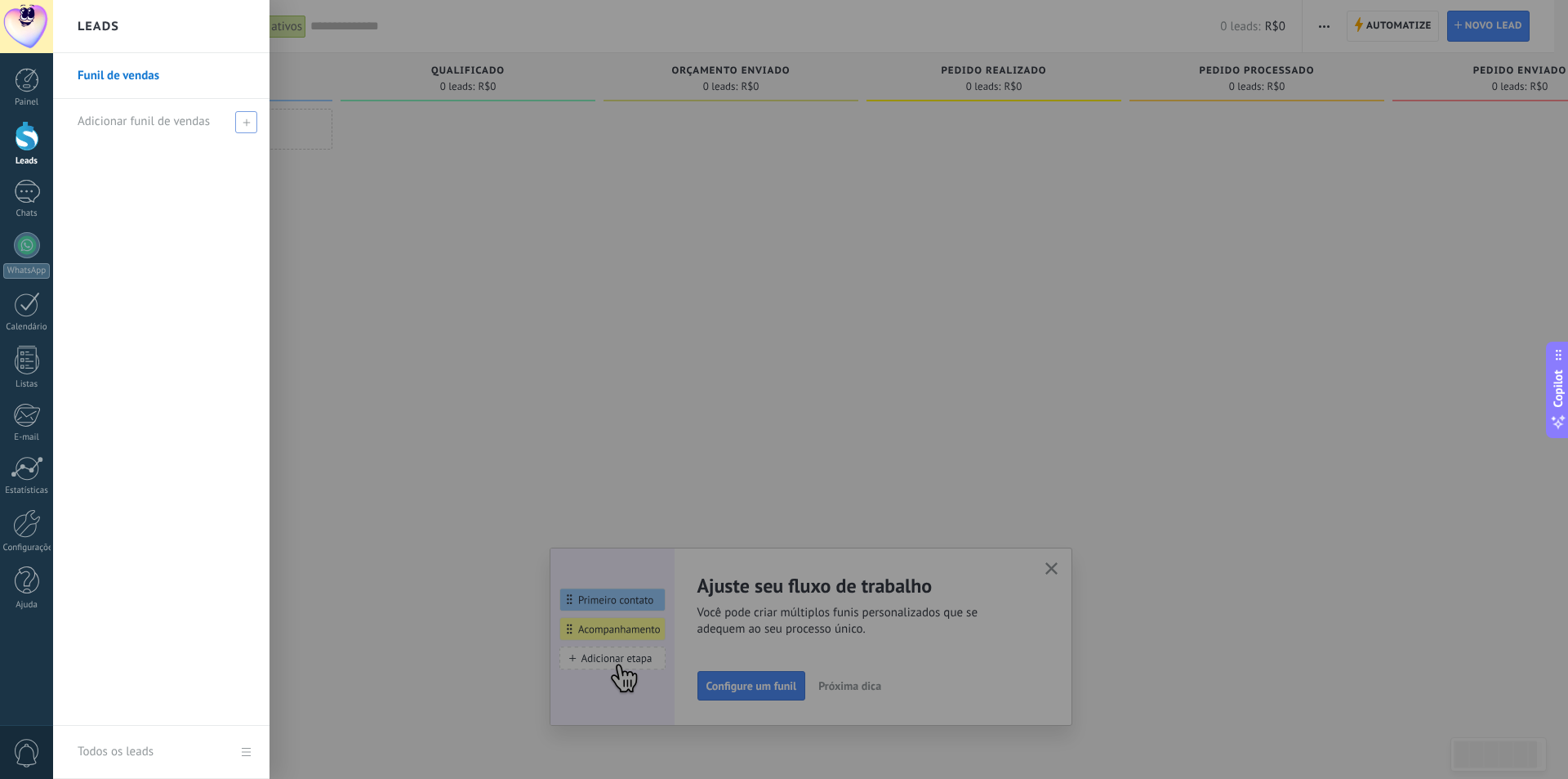
click at [143, 112] on div "Adicionar funil de vendas" at bounding box center [165, 121] width 175 height 45
click at [145, 121] on input "text" at bounding box center [154, 122] width 154 height 26
type input "*"
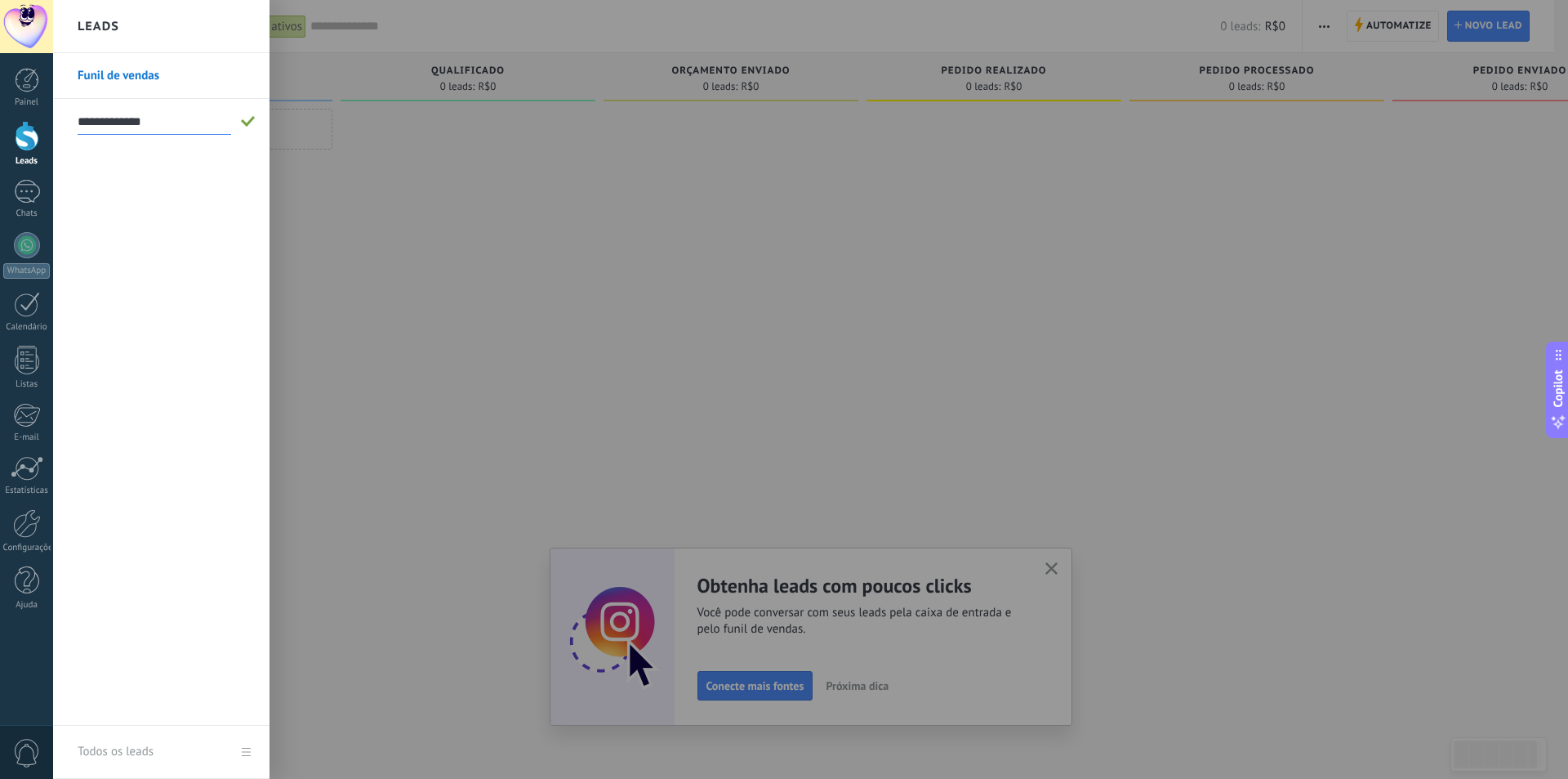
type input "**********"
click at [352, 181] on div at bounding box center [837, 389] width 1568 height 779
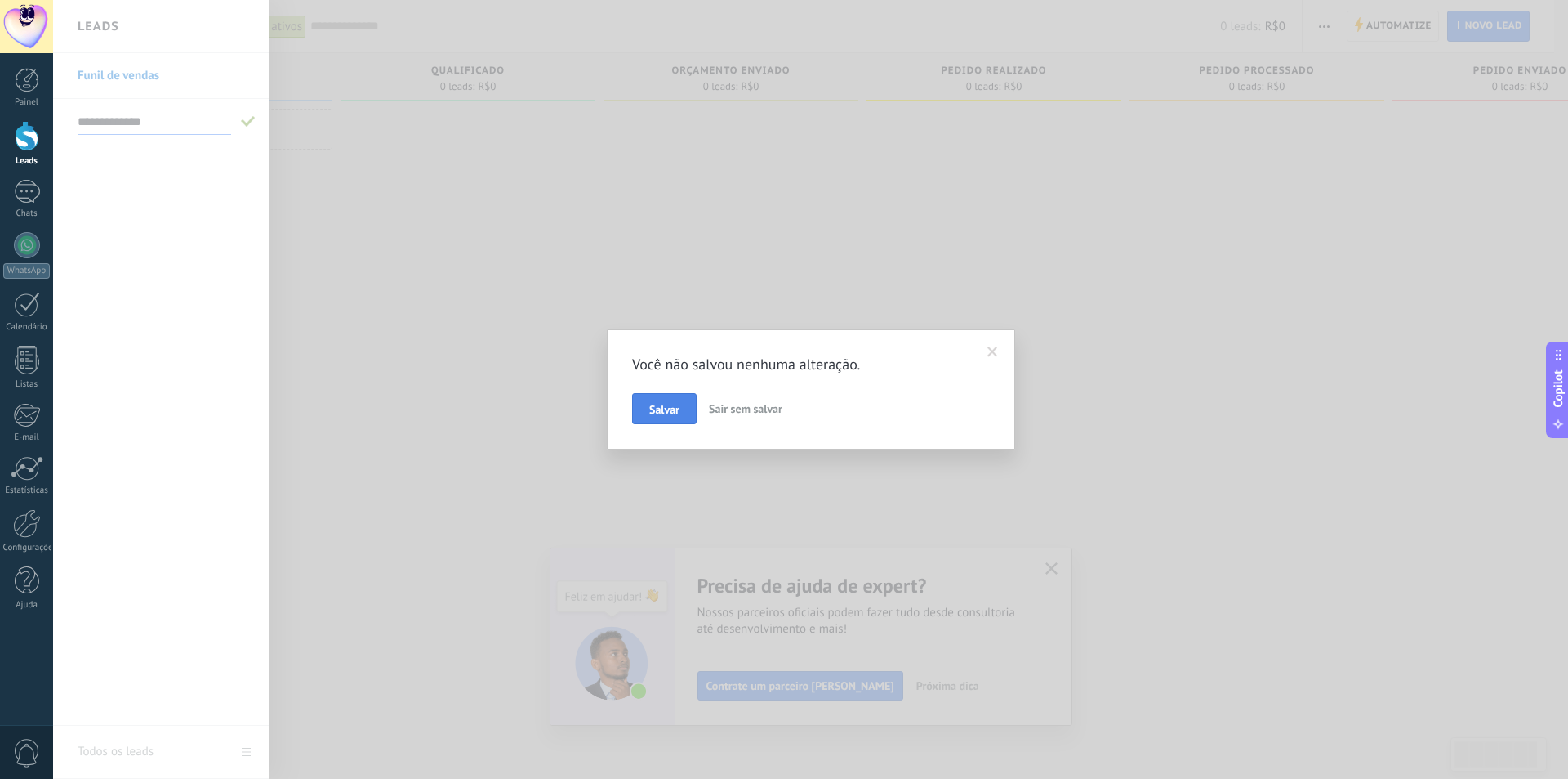
click at [682, 403] on button "Salvar" at bounding box center [664, 408] width 64 height 31
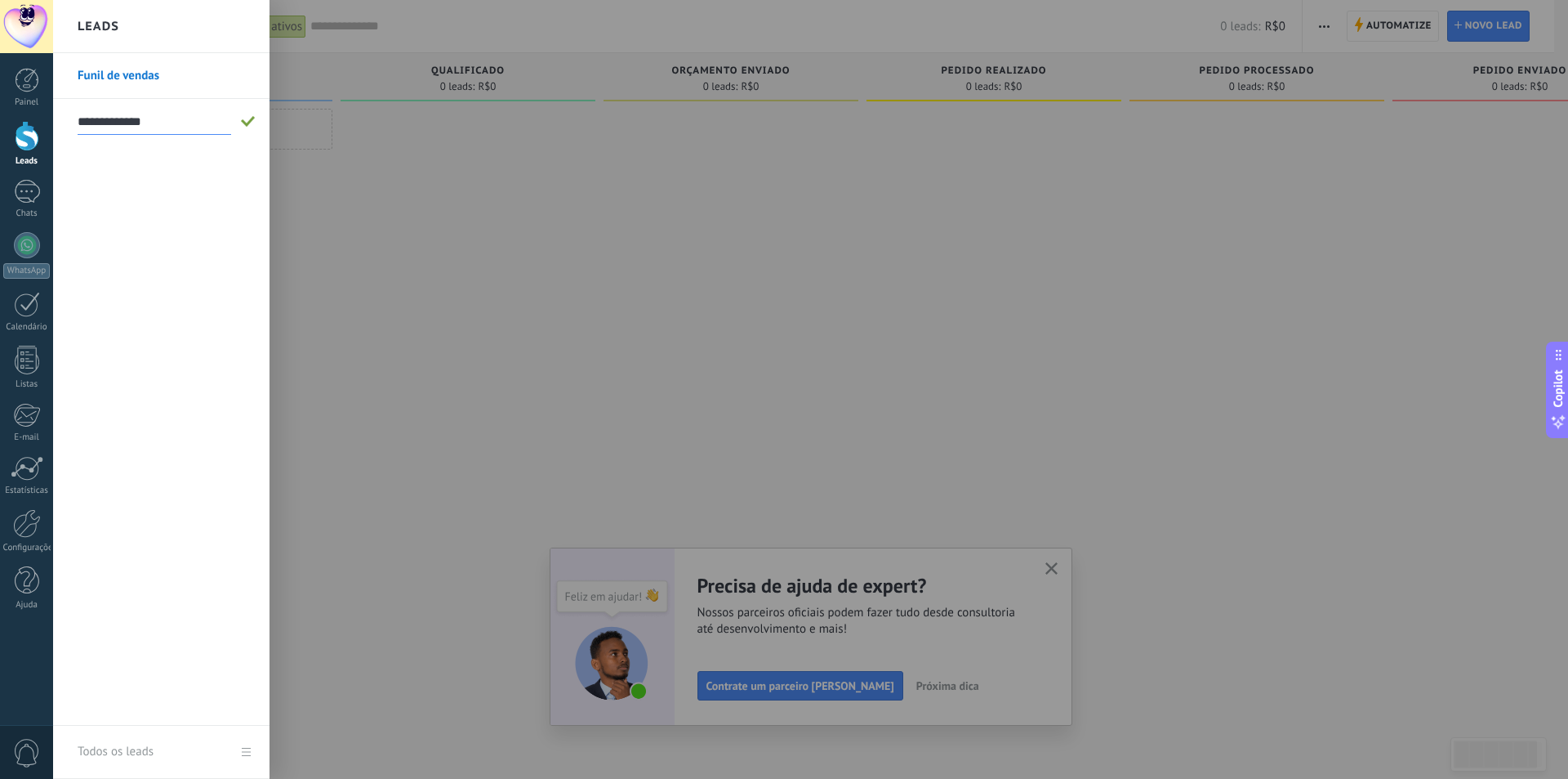
click at [177, 236] on div "**********" at bounding box center [161, 389] width 217 height 673
click at [349, 226] on div at bounding box center [837, 389] width 1568 height 779
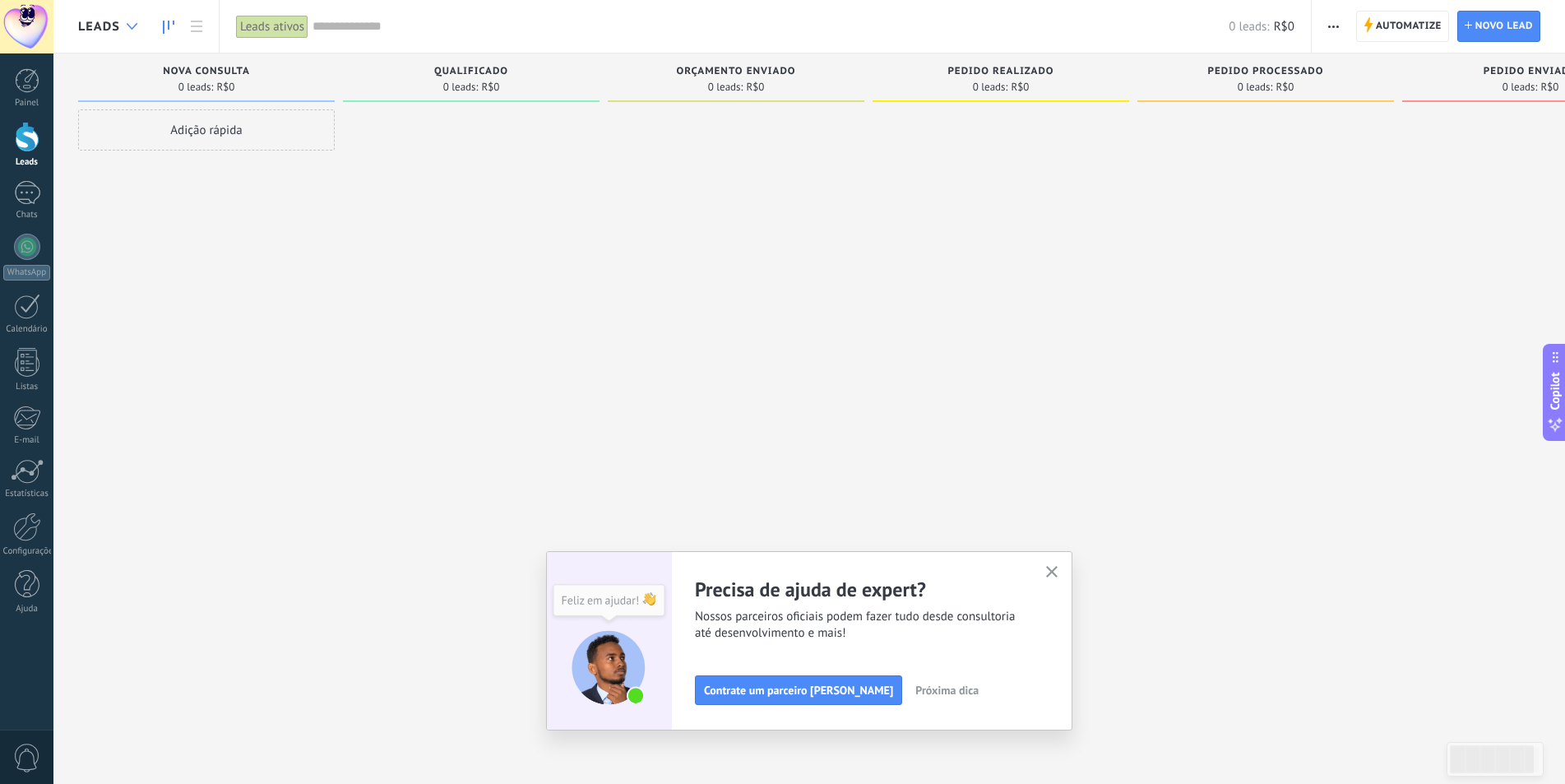
click at [139, 31] on div at bounding box center [132, 27] width 27 height 32
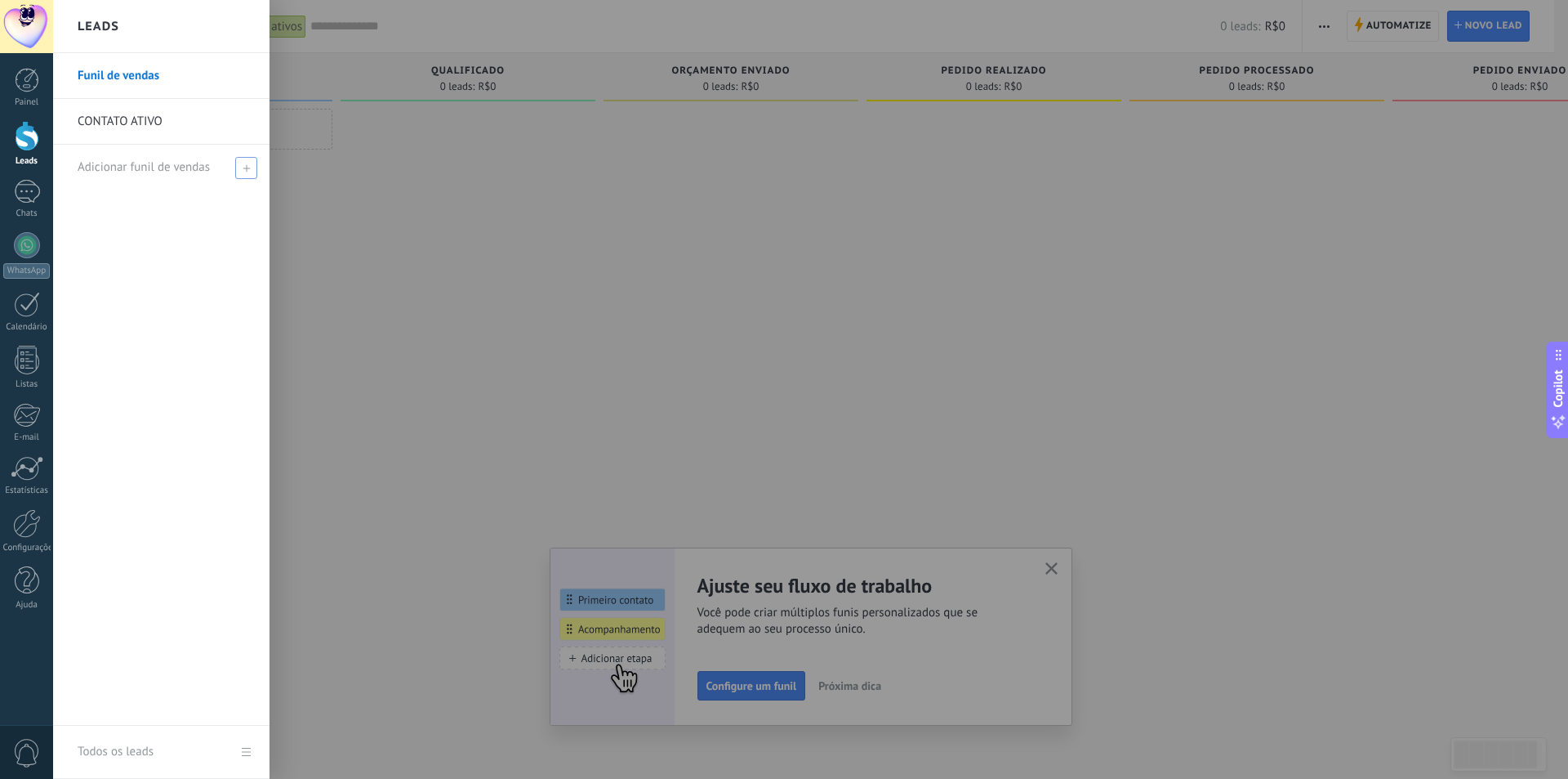
click at [180, 159] on div "Adicionar funil de vendas" at bounding box center [165, 166] width 175 height 45
type input "*********"
click at [503, 192] on div at bounding box center [837, 389] width 1568 height 779
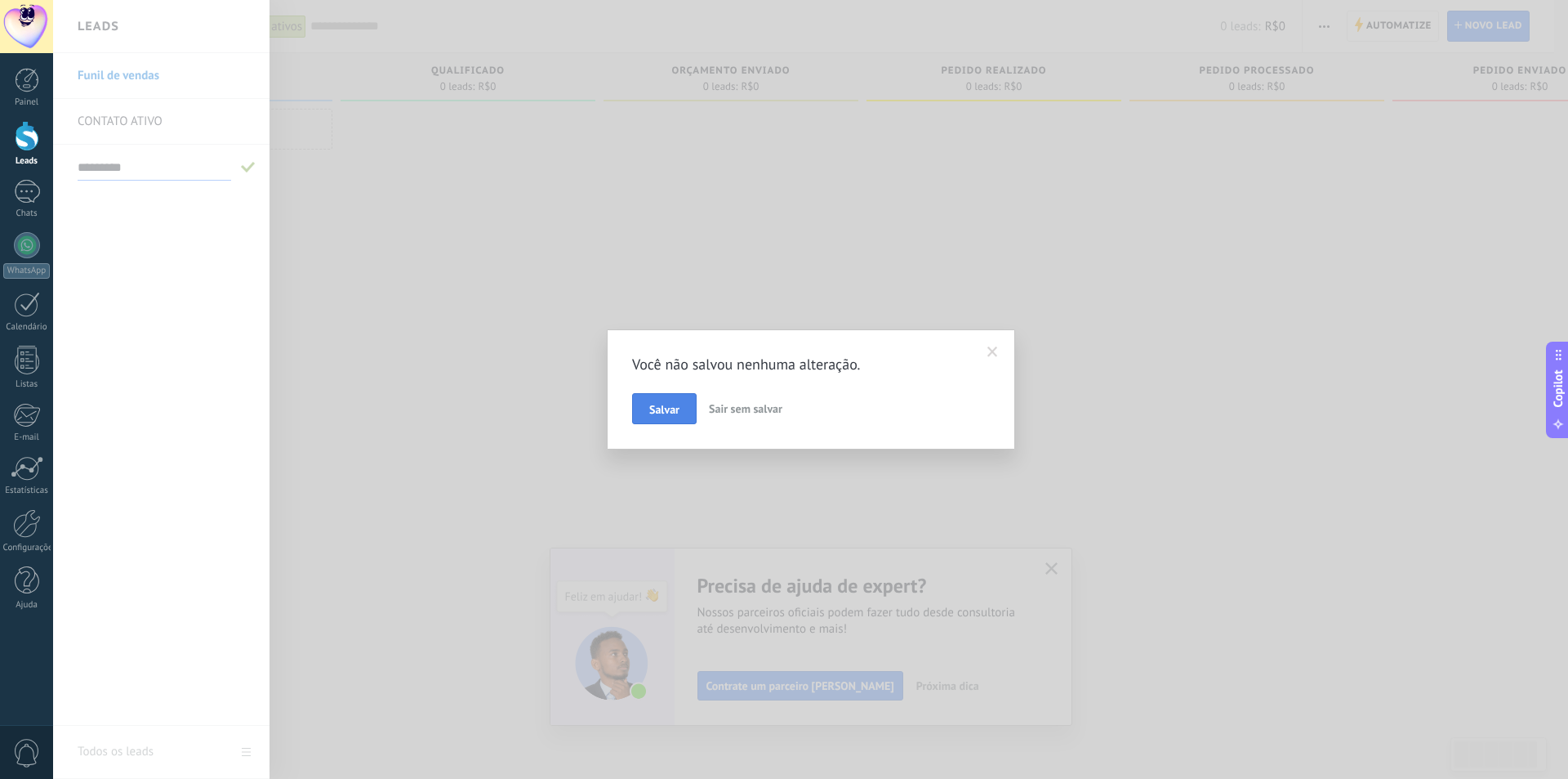
click at [676, 411] on span "Salvar" at bounding box center [665, 409] width 30 height 12
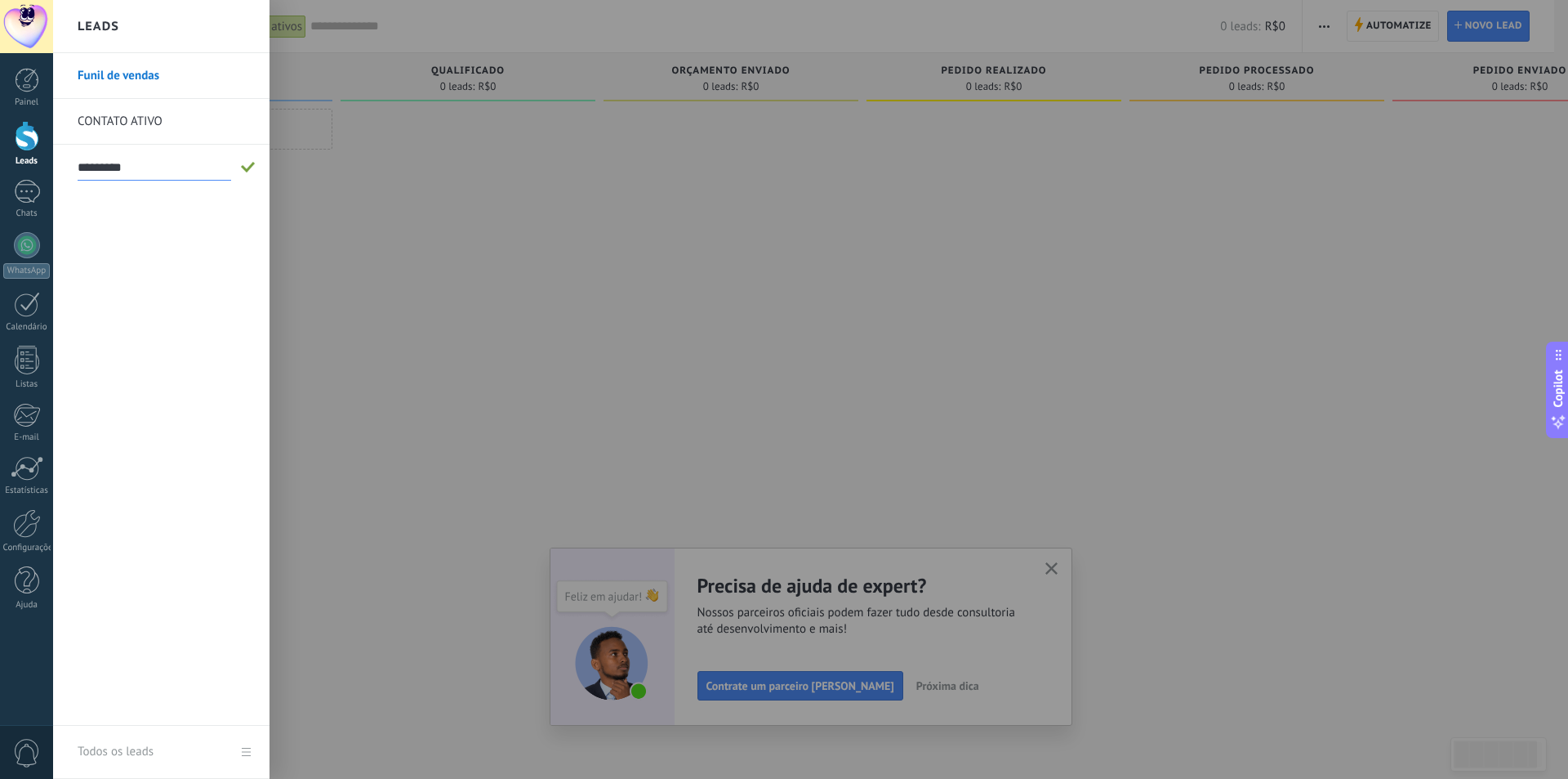
click at [500, 315] on div at bounding box center [837, 389] width 1568 height 779
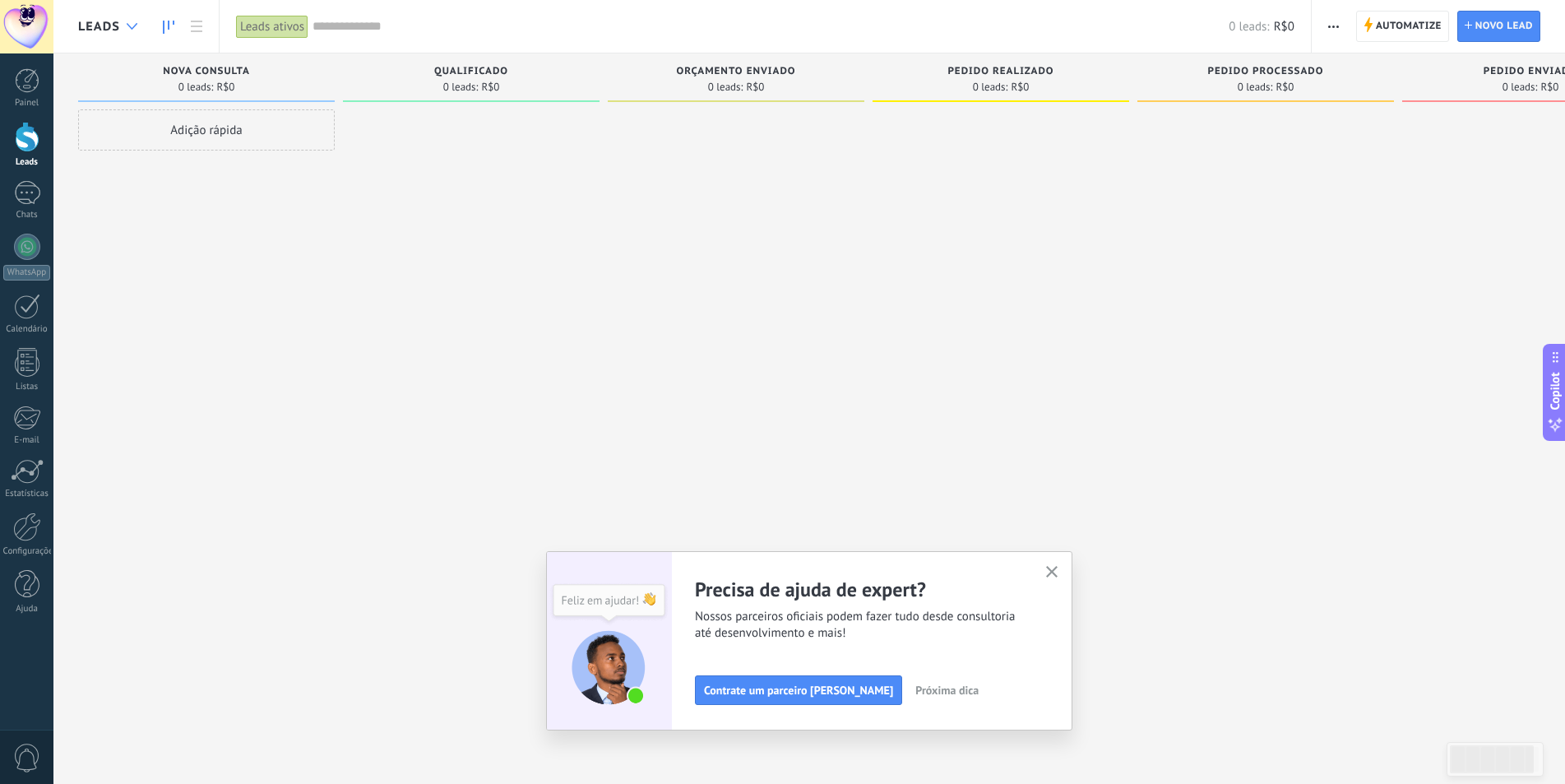
click at [142, 30] on div at bounding box center [132, 27] width 27 height 32
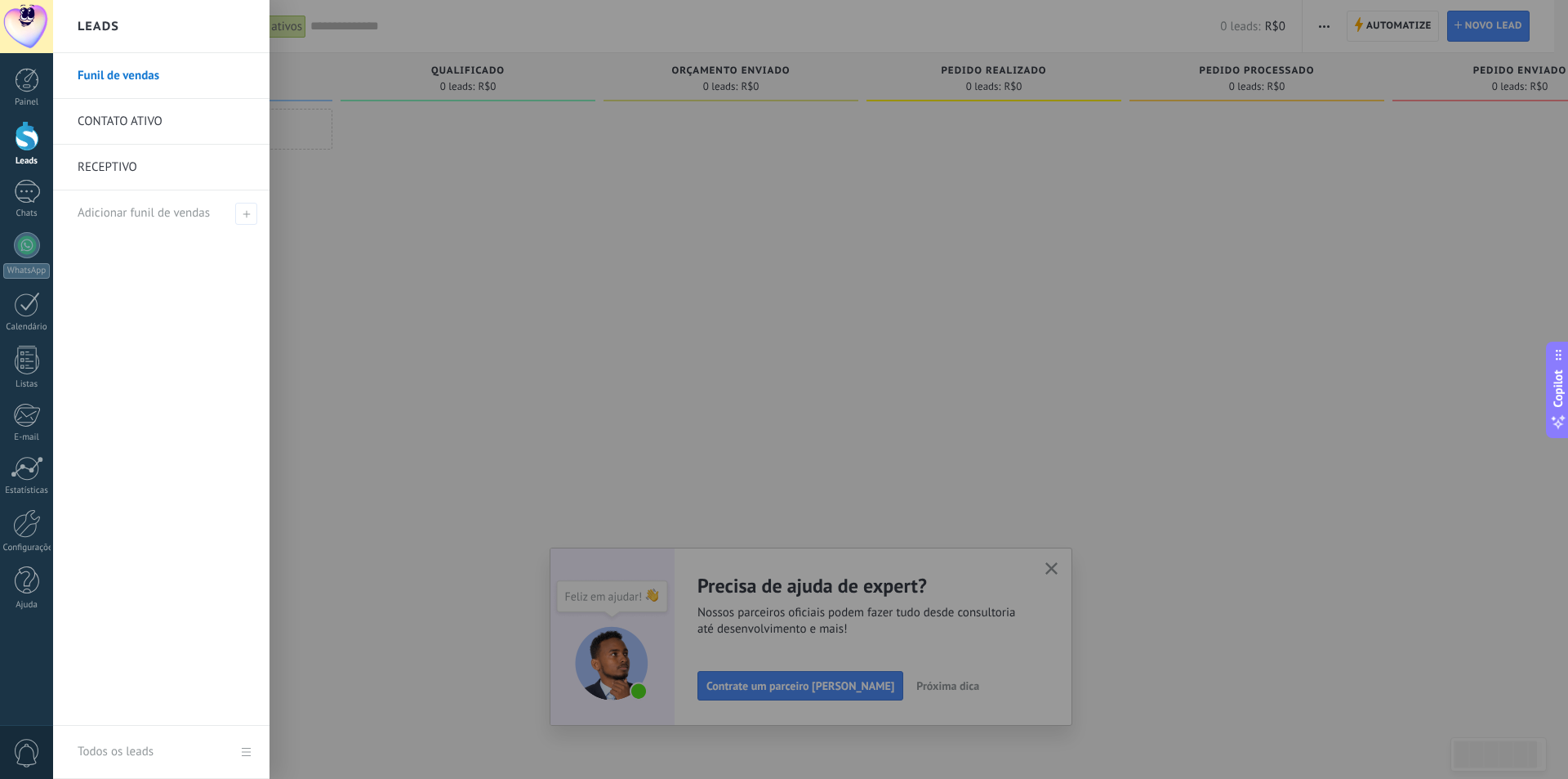
click at [164, 110] on link "CONTATO ATIVO" at bounding box center [165, 122] width 175 height 46
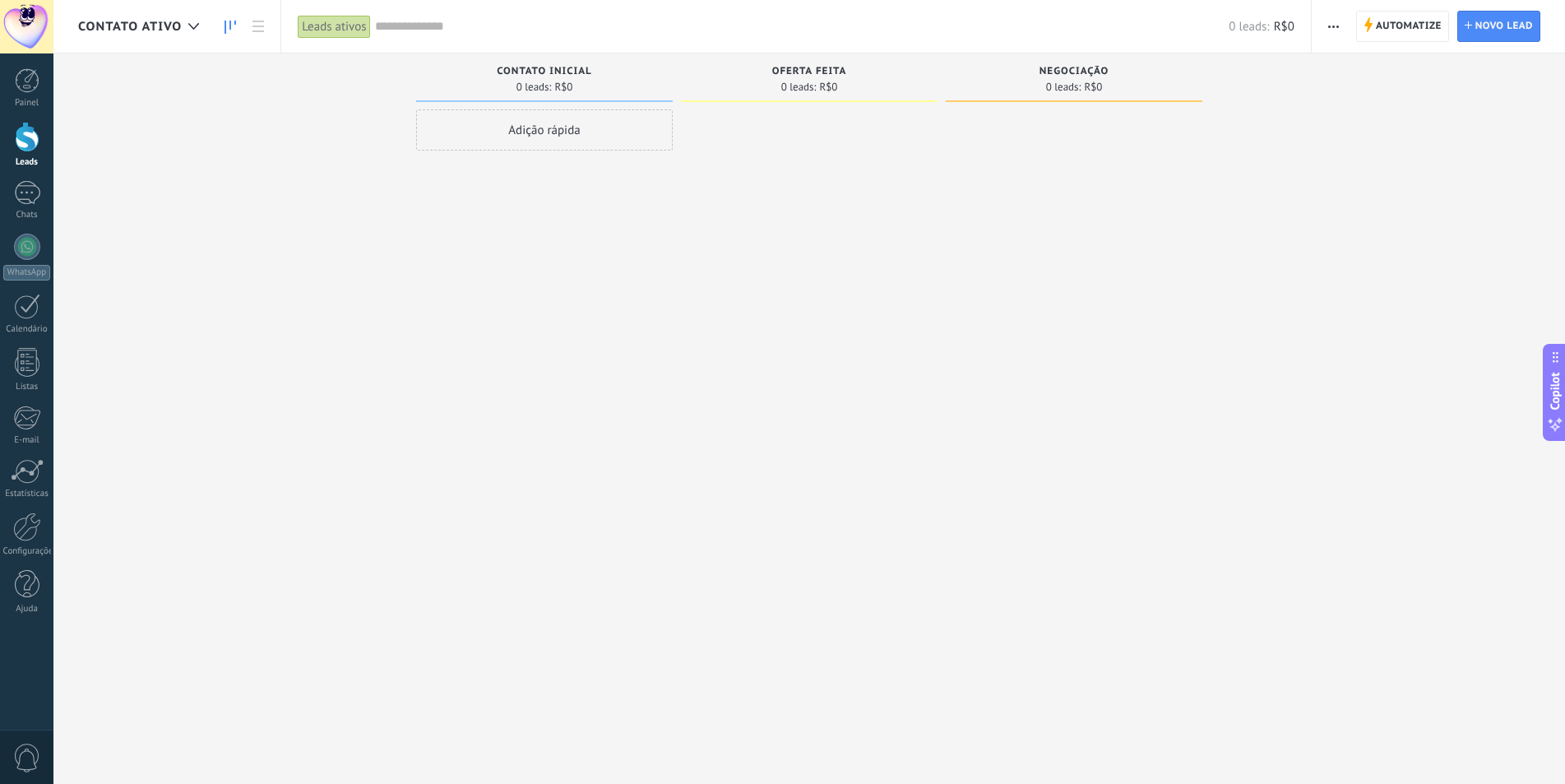
click at [148, 38] on div "CONTATO ATIVO" at bounding box center [143, 26] width 129 height 53
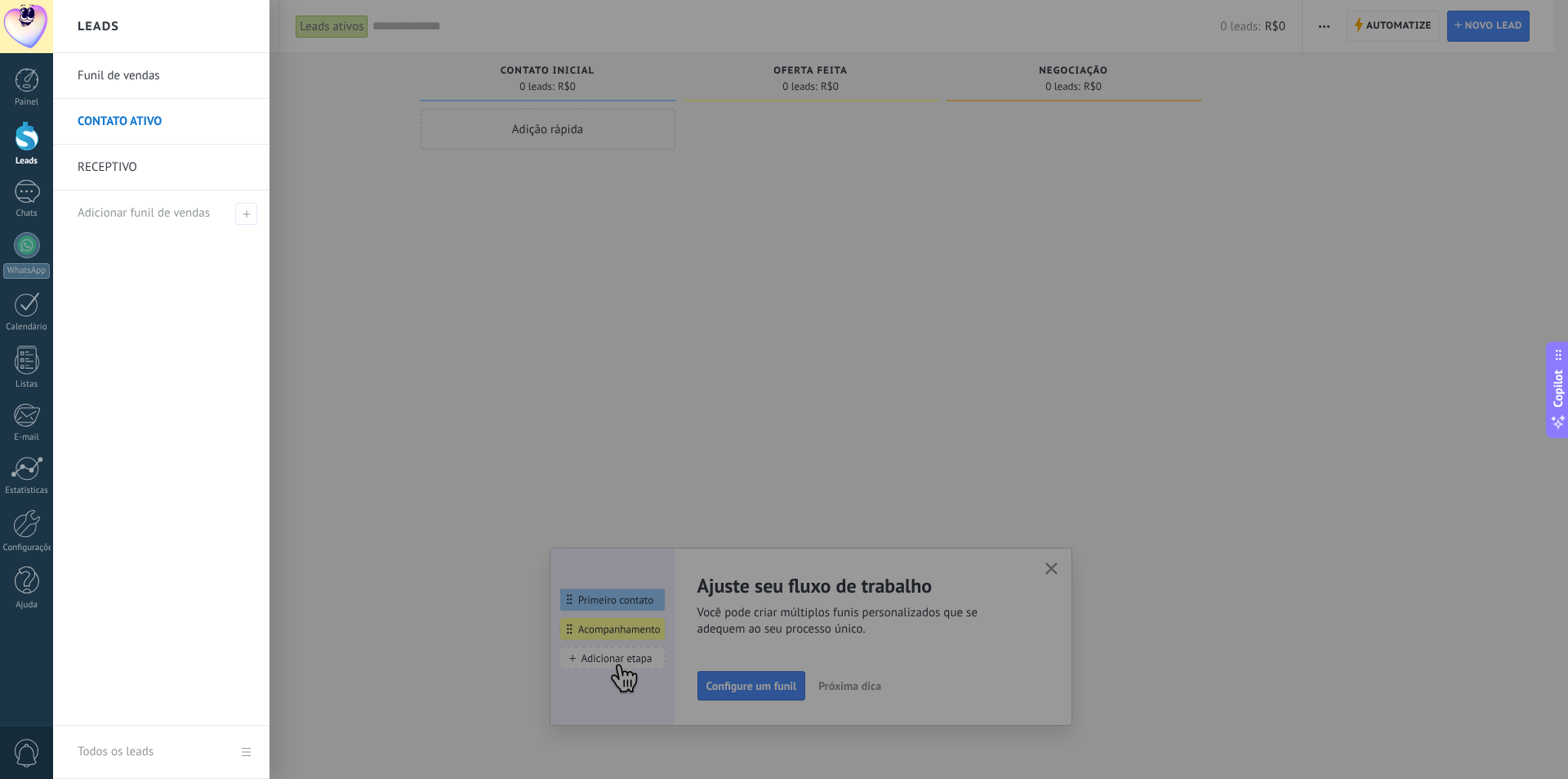
click at [494, 273] on div at bounding box center [837, 389] width 1568 height 779
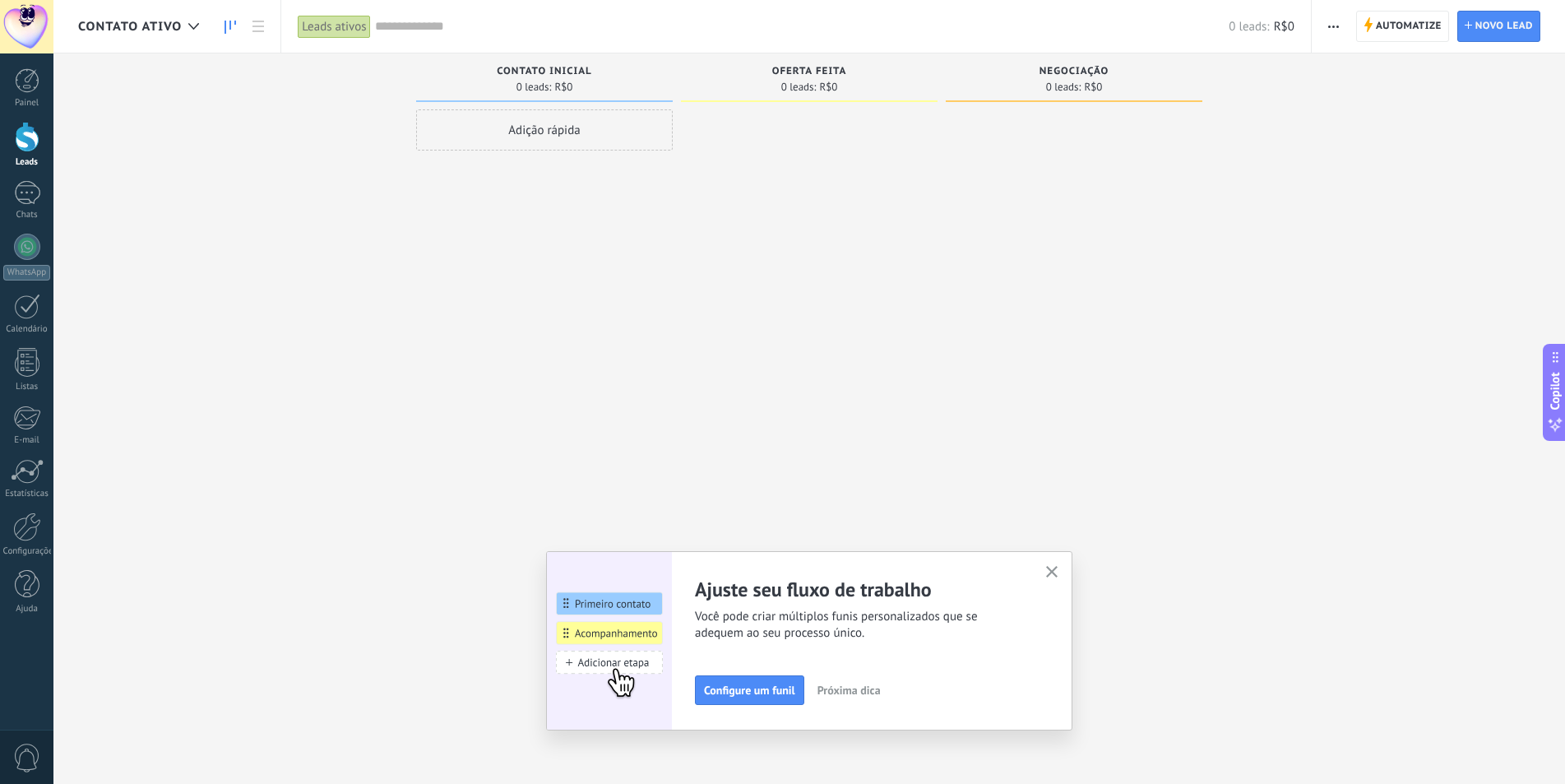
click at [1056, 576] on use "button" at bounding box center [1053, 572] width 13 height 13
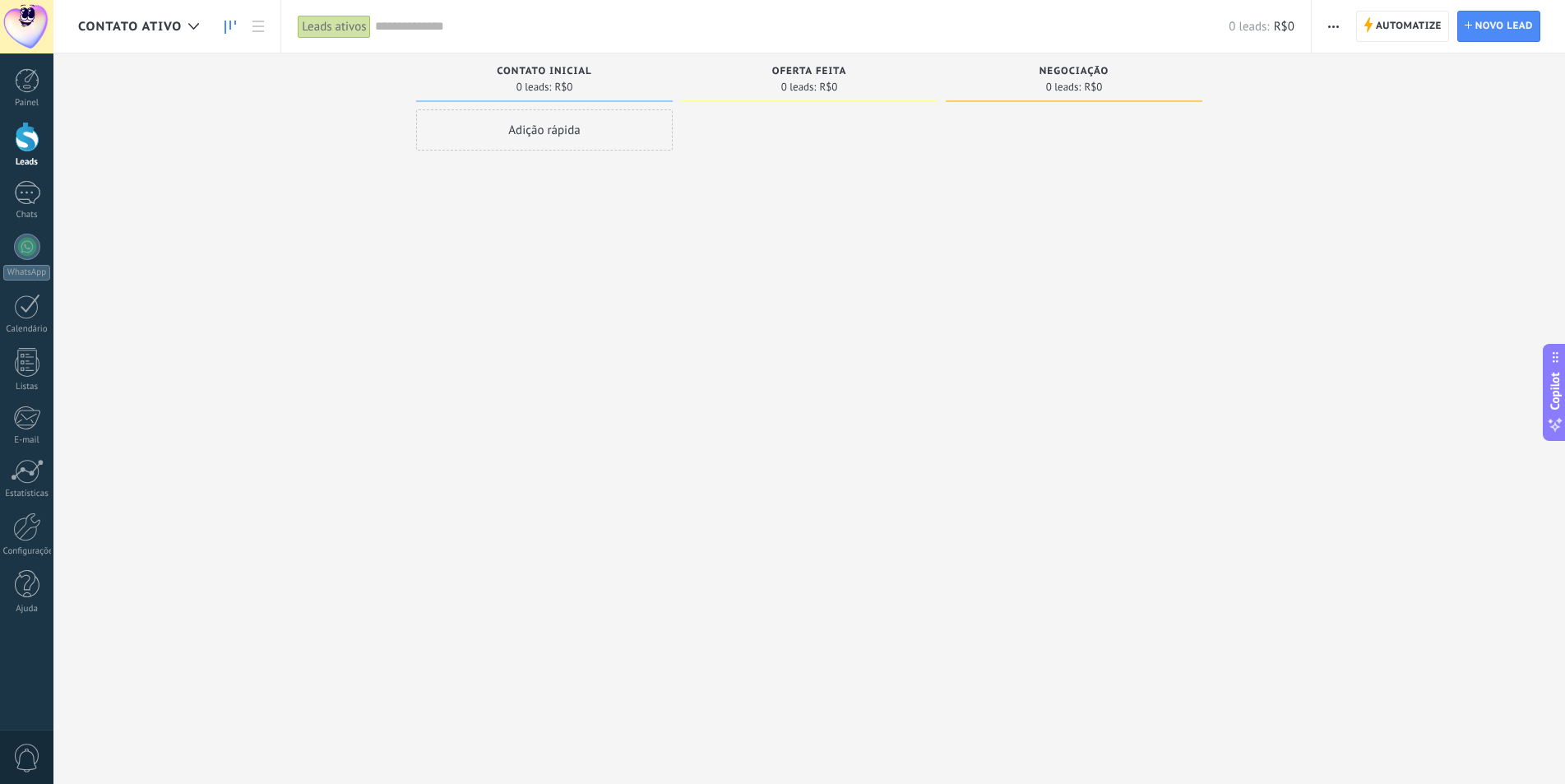
click at [791, 82] on span "0 leads:" at bounding box center [799, 87] width 36 height 10
click at [791, 65] on div "Oferta feita 0 leads: R$0" at bounding box center [810, 77] width 257 height 48
click at [575, 77] on div "Contato inicial" at bounding box center [545, 72] width 240 height 14
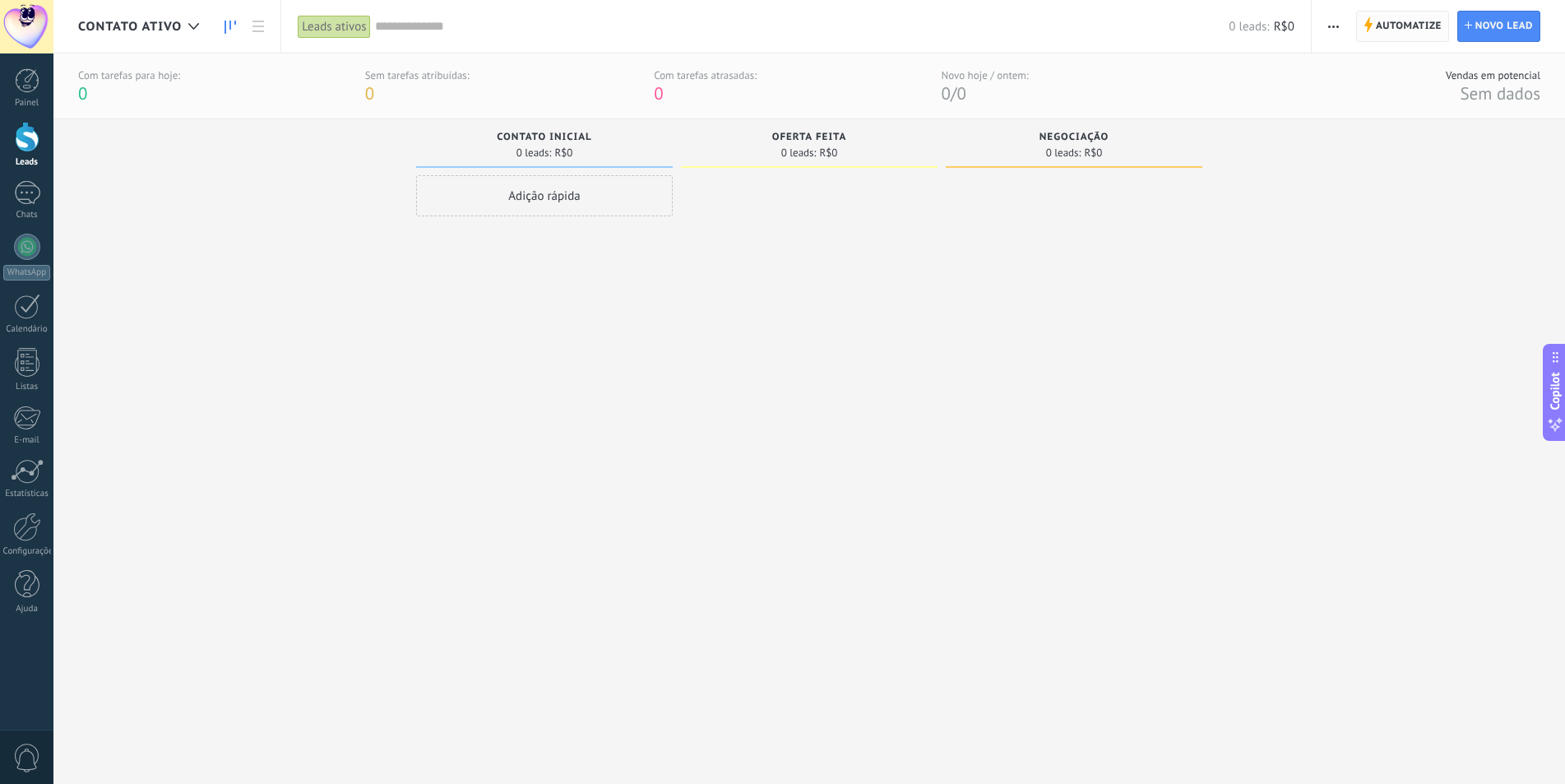
click at [1379, 22] on span "Automatize" at bounding box center [1409, 26] width 65 height 30
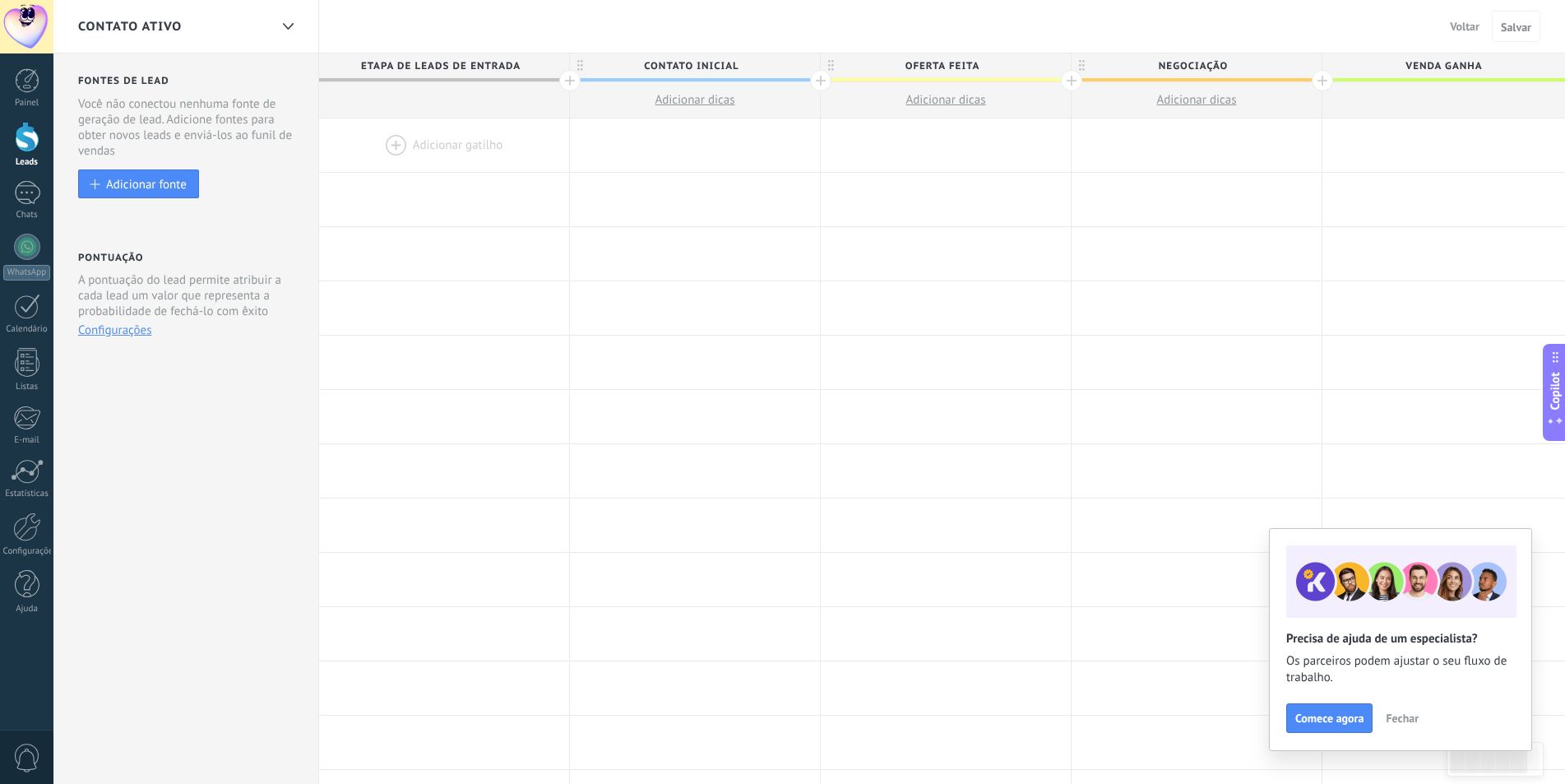
click at [453, 143] on div at bounding box center [444, 144] width 250 height 54
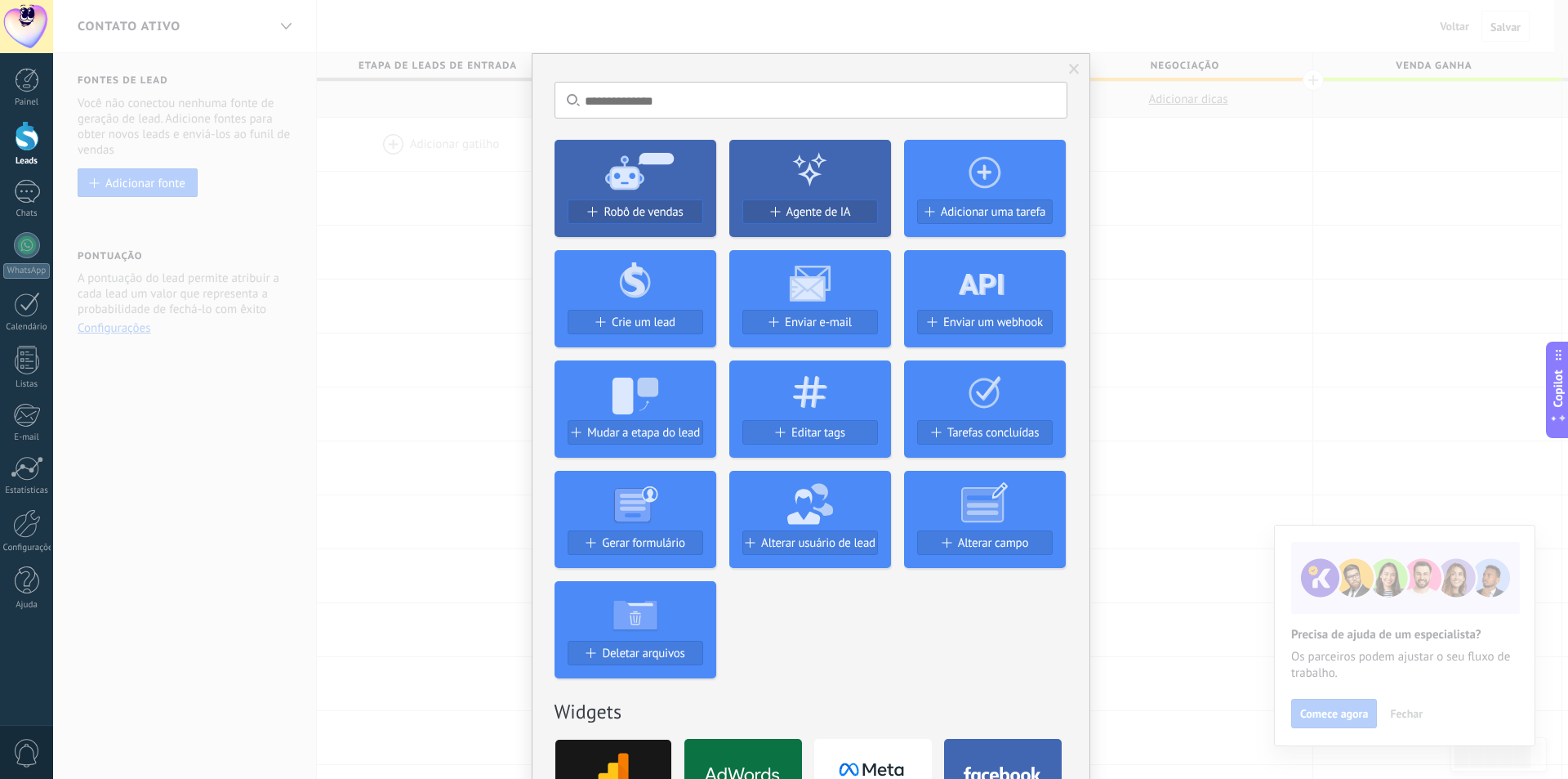
click at [1080, 68] on span at bounding box center [1075, 69] width 27 height 28
